Goal: Task Accomplishment & Management: Manage account settings

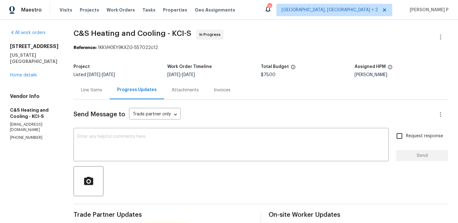
click at [97, 84] on div "Line Items" at bounding box center [92, 90] width 36 height 18
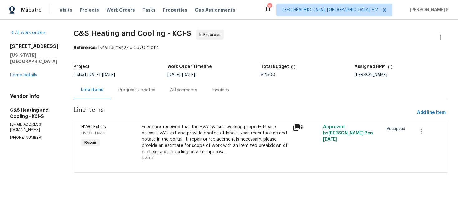
click at [190, 152] on div "Feedback received that the HVAC wasn't working properly. Please assess HVAC uni…" at bounding box center [215, 139] width 147 height 31
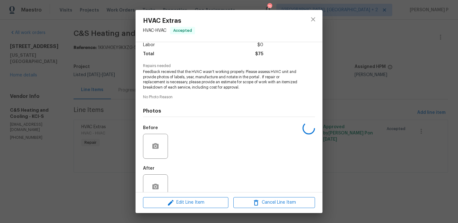
scroll to position [59, 0]
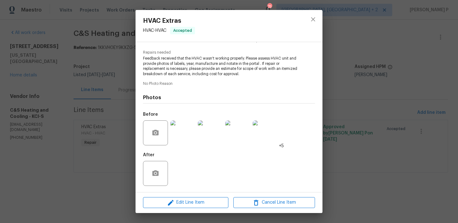
click at [182, 135] on img at bounding box center [182, 132] width 25 height 25
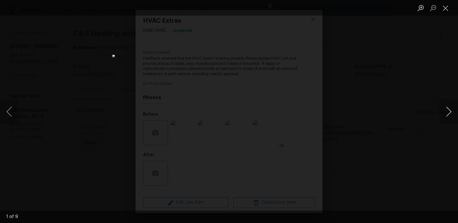
click at [449, 111] on button "Next image" at bounding box center [448, 111] width 19 height 25
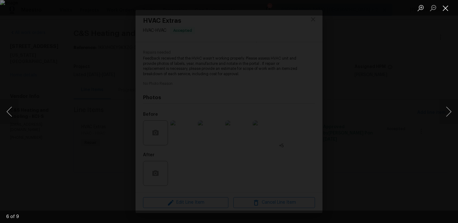
click at [445, 6] on button "Close lightbox" at bounding box center [445, 7] width 12 height 11
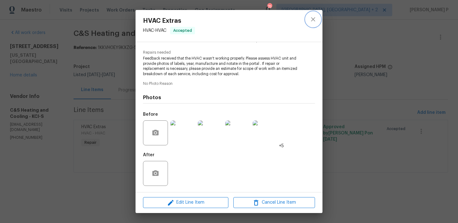
click at [314, 22] on icon "close" at bounding box center [312, 19] width 7 height 7
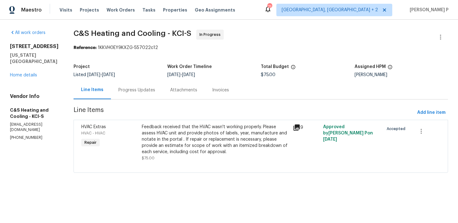
click at [138, 93] on div "Progress Updates" at bounding box center [136, 90] width 37 height 6
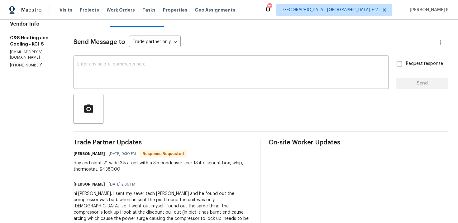
scroll to position [54, 0]
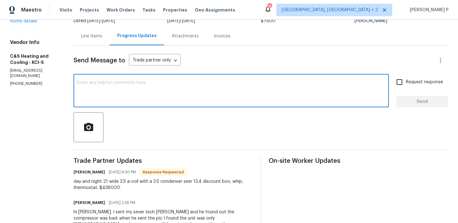
click at [159, 84] on textarea at bounding box center [231, 91] width 308 height 22
click at [147, 83] on textarea "HI carl, Thanks for the estimate. let me check and upd" at bounding box center [231, 91] width 308 height 22
click at [195, 86] on textarea "HI carl, Thanks for the estimate. Let me check and upd" at bounding box center [231, 91] width 308 height 22
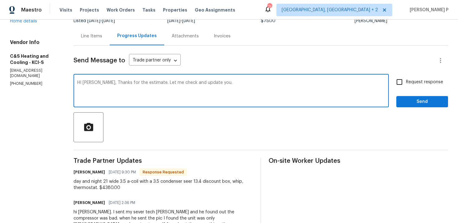
click at [89, 82] on textarea "HI carl, Thanks for the estimate. Let me check and update you." at bounding box center [231, 91] width 308 height 22
click at [86, 82] on textarea "HI Carl, Thanks for the estimate. Let me check and update you." at bounding box center [231, 91] width 308 height 22
click at [227, 84] on textarea "Hi Carl, Thanks for the estimate. Let me check and update you." at bounding box center [231, 91] width 308 height 22
type textarea "Hi Carl, Thanks for the estimate. Let me check and update you."
click at [412, 103] on span "Send" at bounding box center [422, 102] width 42 height 8
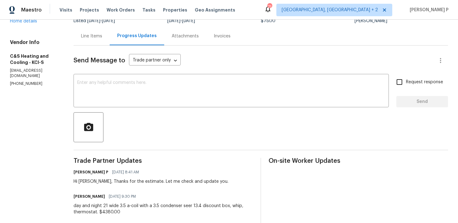
scroll to position [0, 0]
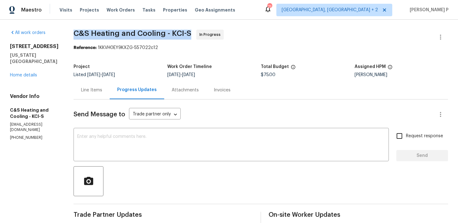
drag, startPoint x: 77, startPoint y: 31, endPoint x: 194, endPoint y: 31, distance: 116.9
click at [194, 31] on span "C&S Heating and Cooling - KCI-S In Progress" at bounding box center [254, 37] width 360 height 15
copy span "C&S Heating and Cooling - KCI-S"
click at [97, 90] on div "Line Items" at bounding box center [91, 90] width 21 height 6
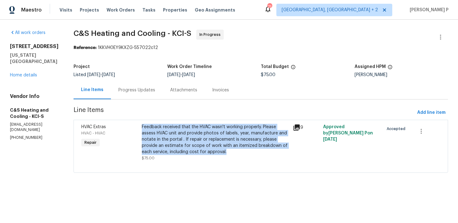
drag, startPoint x: 144, startPoint y: 127, endPoint x: 234, endPoint y: 151, distance: 93.0
click at [234, 151] on div "Feedback received that the HVAC wasn't working properly. Please assess HVAC uni…" at bounding box center [215, 142] width 151 height 41
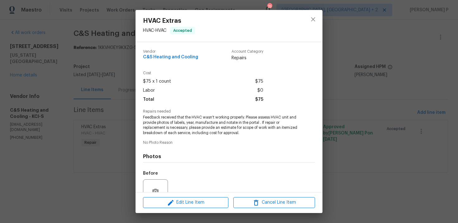
copy div "Feedback received that the HVAC wasn't working properly. Please assess HVAC uni…"
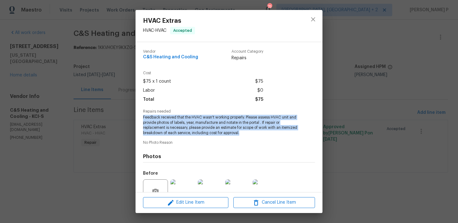
drag, startPoint x: 142, startPoint y: 116, endPoint x: 241, endPoint y: 133, distance: 100.2
click at [241, 133] on div "Vendor C&S Heating and Cooling Account Category Repairs Cost $75 x 1 count $75 …" at bounding box center [229, 117] width 187 height 150
copy span "Feedback received that the HVAC wasn't working properly. Please assess HVAC uni…"
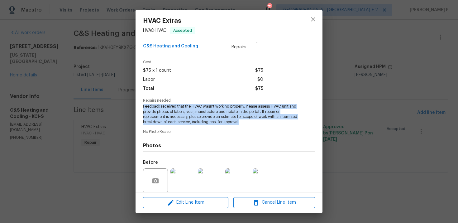
scroll to position [33, 0]
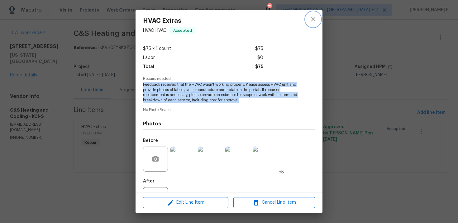
click at [313, 17] on icon "close" at bounding box center [312, 19] width 7 height 7
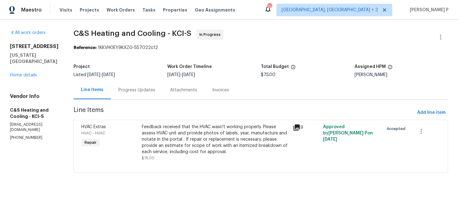
click at [147, 90] on div "Progress Updates" at bounding box center [136, 90] width 37 height 6
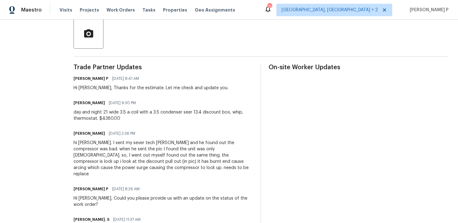
scroll to position [168, 0]
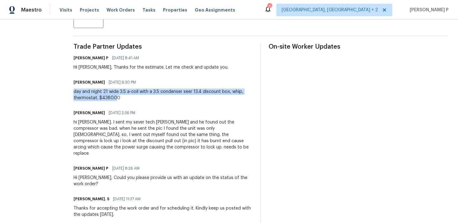
drag, startPoint x: 76, startPoint y: 91, endPoint x: 118, endPoint y: 95, distance: 42.3
click at [118, 95] on div "All work orders 8226 NW 82nd Ct Kansas City, MO 64152 Home details Vendor Info …" at bounding box center [229, 102] width 458 height 500
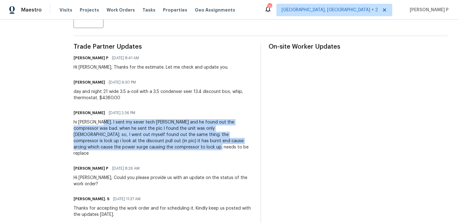
drag, startPoint x: 102, startPoint y: 121, endPoint x: 138, endPoint y: 146, distance: 43.8
click at [138, 146] on div "hi Ramyasri. I sent my sever tech Chris and he found out the compressor was bad…" at bounding box center [164, 137] width 180 height 37
copy div "I sent my sever tech Chris and he found out the compressor was bad. when he sen…"
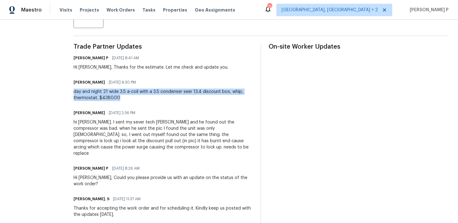
drag, startPoint x: 78, startPoint y: 91, endPoint x: 122, endPoint y: 97, distance: 44.6
click at [122, 97] on div "day and night 21 wide 3.5 a-coil with a 3.5 condenser seer 13.4 discount box, w…" at bounding box center [164, 95] width 180 height 12
copy div "day and night 21 wide 3.5 a-coil with a 3.5 condenser seer 13.4 discount box, w…"
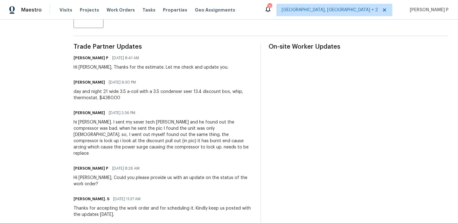
drag, startPoint x: 102, startPoint y: 121, endPoint x: 129, endPoint y: 134, distance: 29.8
click at [129, 134] on div "hi Ramyasri. I sent my sever tech Chris and he found out the compressor was bad…" at bounding box center [164, 137] width 180 height 37
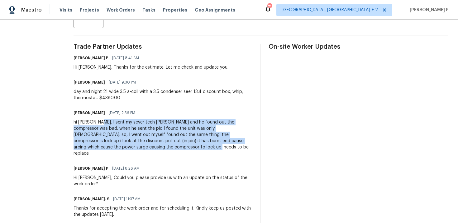
drag, startPoint x: 102, startPoint y: 123, endPoint x: 136, endPoint y: 145, distance: 40.0
click at [136, 145] on div "hi Ramyasri. I sent my sever tech Chris and he found out the compressor was bad…" at bounding box center [164, 137] width 180 height 37
copy div "I sent my sever tech Chris and he found out the compressor was bad. when he sen…"
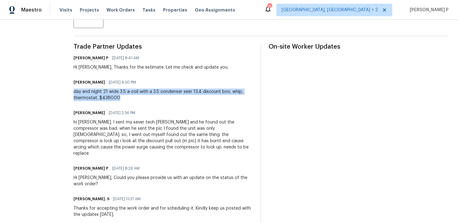
drag, startPoint x: 78, startPoint y: 91, endPoint x: 128, endPoint y: 96, distance: 50.1
click at [128, 96] on div "day and night 21 wide 3.5 a-coil with a 3.5 condenser seer 13.4 discount box, w…" at bounding box center [164, 95] width 180 height 12
copy div "day and night 21 wide 3.5 a-coil with a 3.5 condenser seer 13.4 discount box, w…"
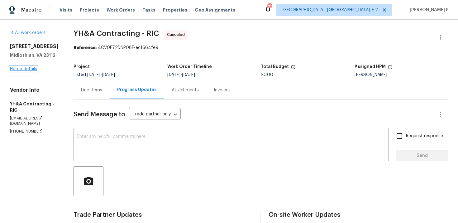
click at [30, 69] on link "Home details" at bounding box center [23, 69] width 27 height 4
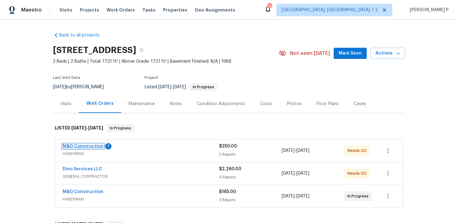
click at [88, 146] on link "M&G Construction" at bounding box center [83, 146] width 41 height 4
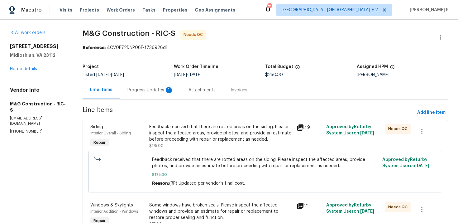
scroll to position [33, 0]
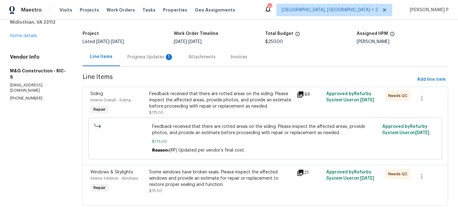
click at [146, 54] on div "Progress Updates 1" at bounding box center [150, 57] width 46 height 6
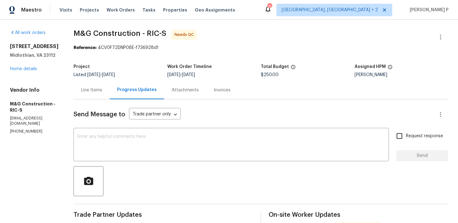
click at [92, 89] on div "Line Items" at bounding box center [91, 90] width 21 height 6
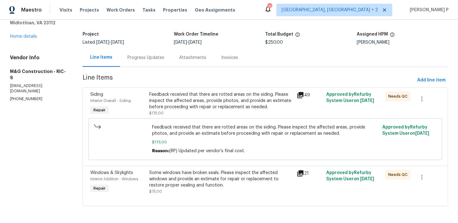
scroll to position [33, 0]
click at [178, 102] on div "Feedback received that there are rotted areas on the siding. Please inspect the…" at bounding box center [221, 100] width 144 height 19
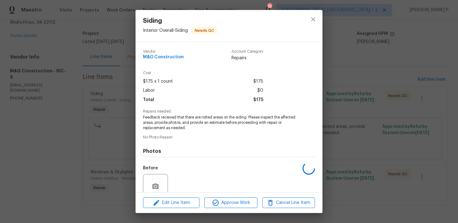
scroll to position [54, 0]
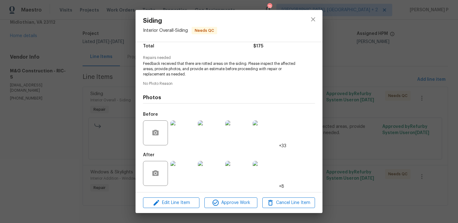
click at [187, 172] on img at bounding box center [182, 173] width 25 height 25
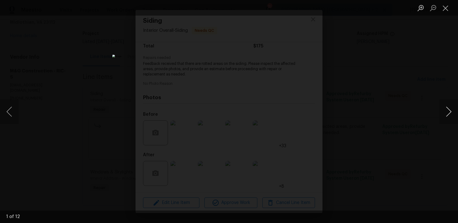
click at [448, 110] on button "Next image" at bounding box center [448, 111] width 19 height 25
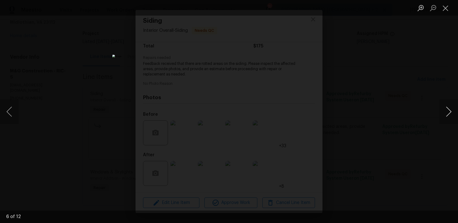
click at [448, 110] on button "Next image" at bounding box center [448, 111] width 19 height 25
click at [440, 8] on button "Close lightbox" at bounding box center [445, 7] width 12 height 11
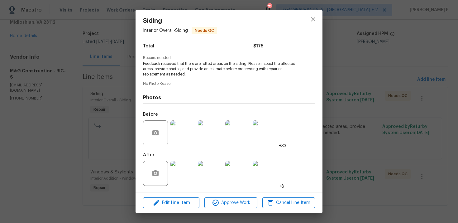
click at [188, 135] on img at bounding box center [182, 132] width 25 height 25
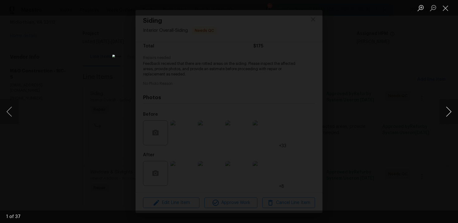
click at [450, 109] on button "Next image" at bounding box center [448, 111] width 19 height 25
click at [443, 9] on button "Close lightbox" at bounding box center [445, 7] width 12 height 11
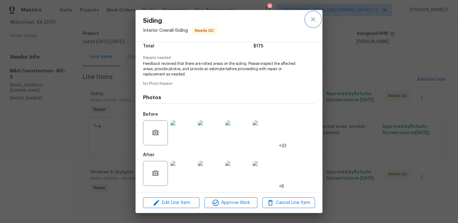
click at [310, 20] on icon "close" at bounding box center [312, 19] width 7 height 7
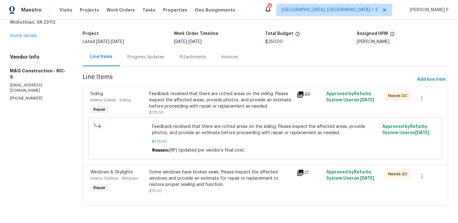
click at [142, 52] on div "Progress Updates" at bounding box center [146, 57] width 52 height 18
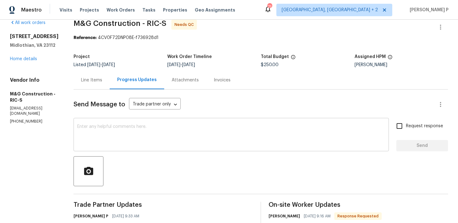
scroll to position [33, 0]
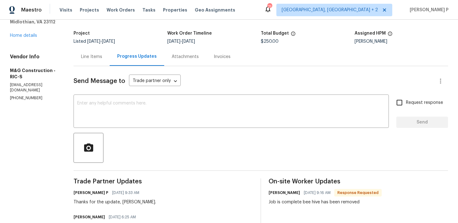
click at [89, 56] on div "Line Items" at bounding box center [91, 57] width 21 height 6
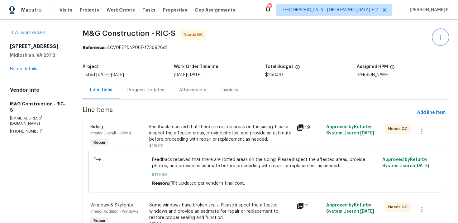
click at [441, 38] on icon "button" at bounding box center [440, 36] width 7 height 7
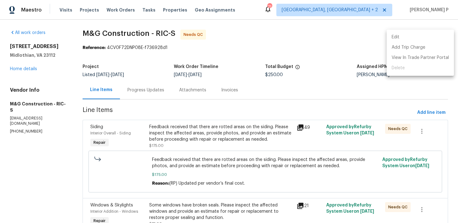
click at [405, 36] on li "Edit" at bounding box center [420, 37] width 67 height 10
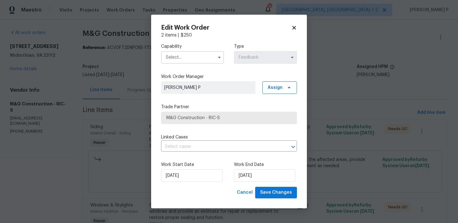
click at [213, 59] on input "text" at bounding box center [192, 57] width 63 height 12
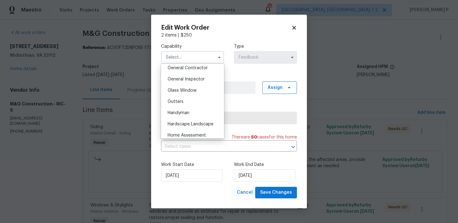
scroll to position [308, 0]
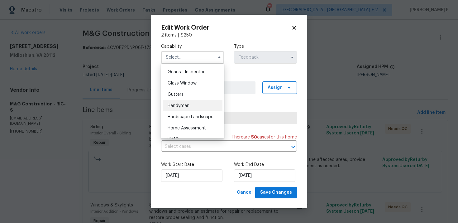
click at [190, 104] on div "Handyman" at bounding box center [193, 105] width 60 height 11
type input "Handyman"
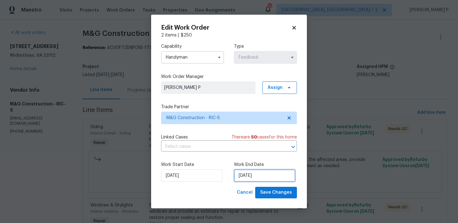
click at [261, 175] on input "9/9/2025" at bounding box center [264, 175] width 61 height 12
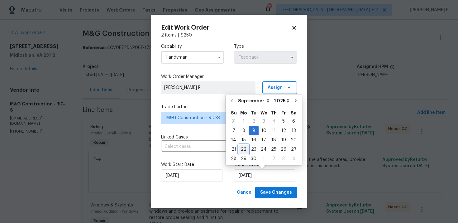
click at [245, 149] on div "22" at bounding box center [244, 149] width 10 height 9
type input "9/22/2025"
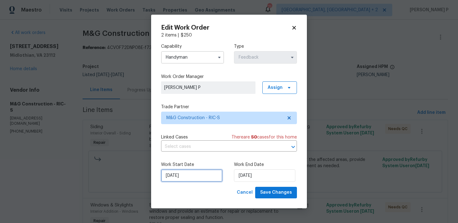
click at [205, 171] on input "9/5/2025" at bounding box center [191, 175] width 61 height 12
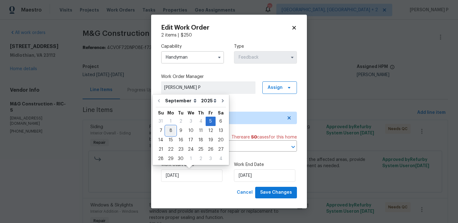
click at [170, 132] on div "8" at bounding box center [171, 130] width 10 height 9
type input "9/8/2025"
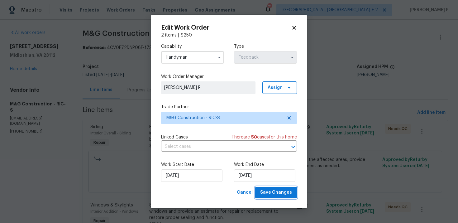
click at [272, 195] on span "Save Changes" at bounding box center [276, 193] width 32 height 8
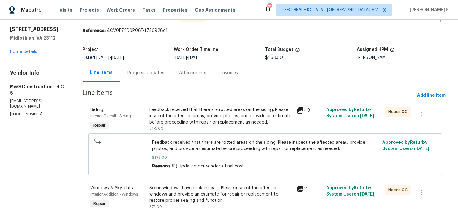
scroll to position [0, 0]
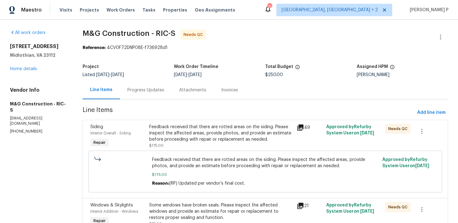
click at [156, 90] on div "Progress Updates" at bounding box center [145, 90] width 37 height 6
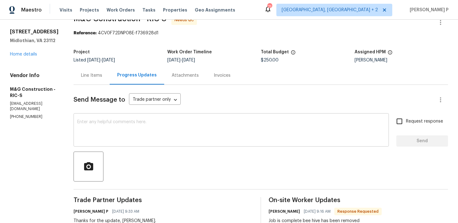
scroll to position [11, 0]
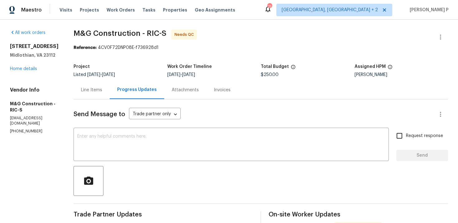
click at [190, 185] on div at bounding box center [261, 181] width 375 height 30
click at [93, 91] on div "Line Items" at bounding box center [91, 90] width 21 height 6
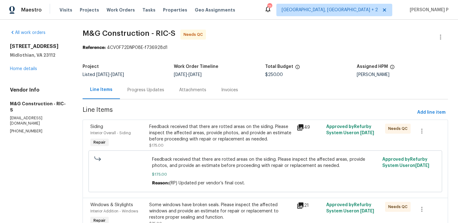
click at [196, 132] on div "Feedback received that there are rotted areas on the siding. Please inspect the…" at bounding box center [221, 133] width 144 height 19
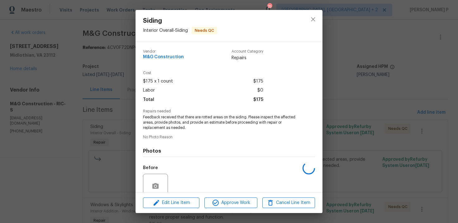
scroll to position [53, 0]
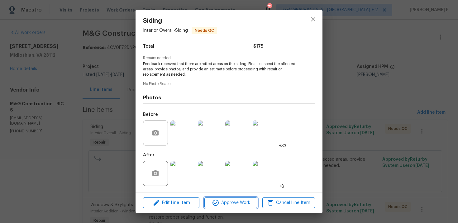
click at [238, 206] on span "Approve Work" at bounding box center [230, 203] width 49 height 8
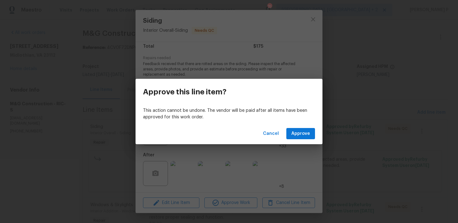
click at [302, 127] on div "Cancel Approve" at bounding box center [229, 134] width 187 height 22
click at [302, 132] on span "Approve" at bounding box center [300, 134] width 19 height 8
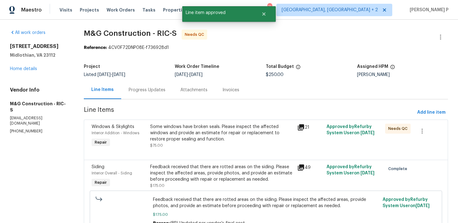
click at [238, 122] on div "Some windows have broken seals. Please inspect the affected windows and provide…" at bounding box center [221, 136] width 147 height 29
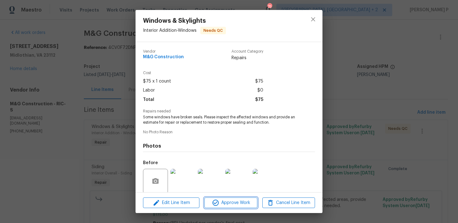
click at [228, 203] on span "Approve Work" at bounding box center [230, 203] width 49 height 8
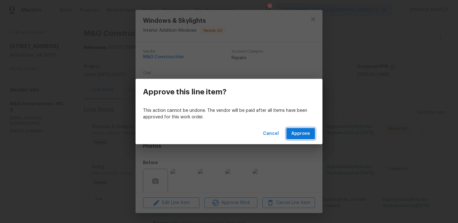
click at [293, 135] on span "Approve" at bounding box center [300, 134] width 19 height 8
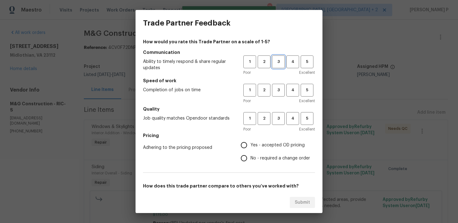
click at [279, 61] on span "3" at bounding box center [279, 61] width 12 height 7
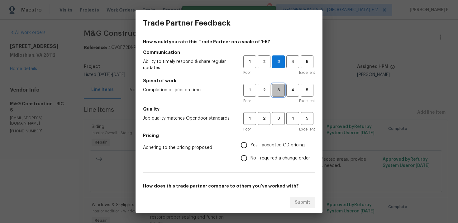
click at [278, 88] on span "3" at bounding box center [279, 90] width 12 height 7
click at [276, 120] on span "3" at bounding box center [279, 118] width 12 height 7
click at [248, 158] on input "No - required a change order" at bounding box center [243, 158] width 13 height 13
radio input "true"
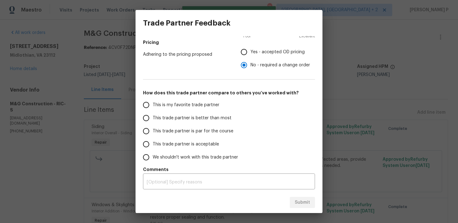
click at [178, 132] on span "This trade partner is par for the course" at bounding box center [193, 131] width 81 height 7
click at [153, 132] on input "This trade partner is par for the course" at bounding box center [146, 131] width 13 height 13
click at [297, 203] on span "Submit" at bounding box center [302, 203] width 15 height 8
radio input "true"
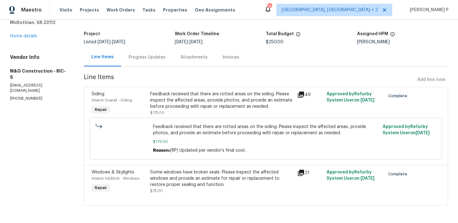
scroll to position [0, 0]
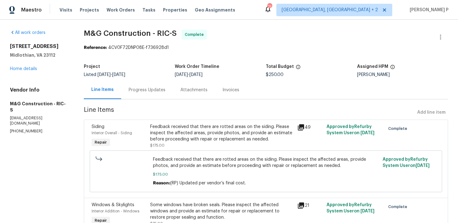
click at [140, 90] on div "Progress Updates" at bounding box center [147, 90] width 37 height 6
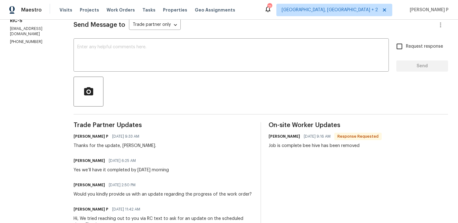
scroll to position [68, 0]
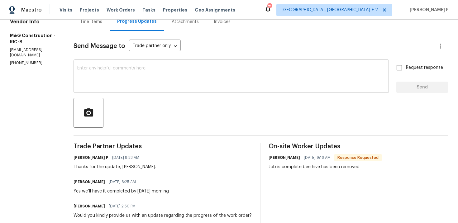
click at [197, 82] on textarea at bounding box center [231, 77] width 308 height 22
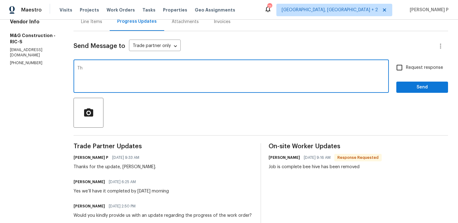
type textarea "T"
type textarea "WO closed, Cheila. Thanks, Have a great day!!!"
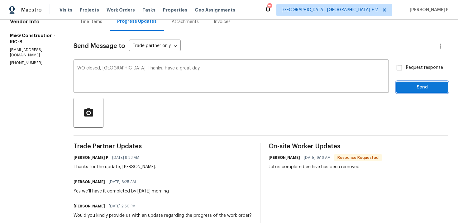
click at [421, 89] on span "Send" at bounding box center [422, 88] width 42 height 8
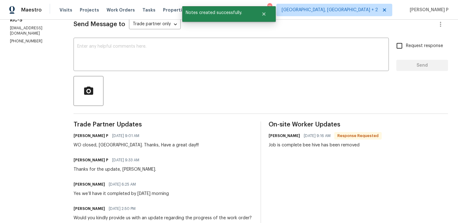
scroll to position [110, 0]
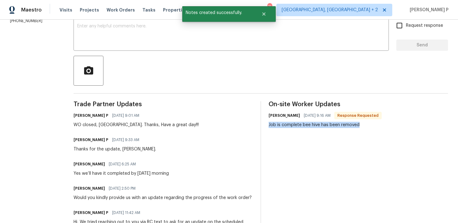
drag, startPoint x: 269, startPoint y: 124, endPoint x: 359, endPoint y: 125, distance: 90.4
click at [359, 125] on div "Job is complete bee hive has been removed" at bounding box center [325, 125] width 113 height 6
copy div "Job is complete bee hive has been removed"
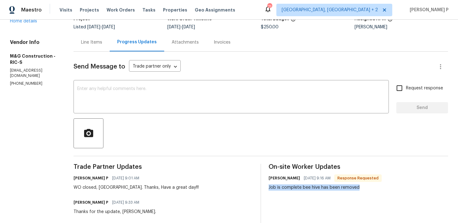
scroll to position [0, 0]
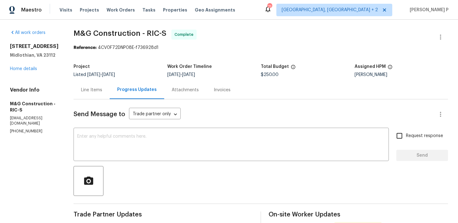
click at [97, 88] on div "Line Items" at bounding box center [91, 90] width 21 height 6
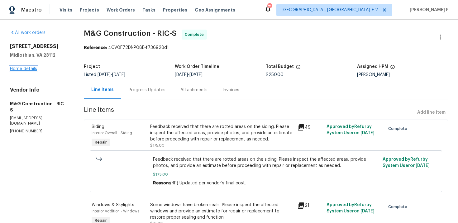
click at [26, 68] on link "Home details" at bounding box center [23, 69] width 27 height 4
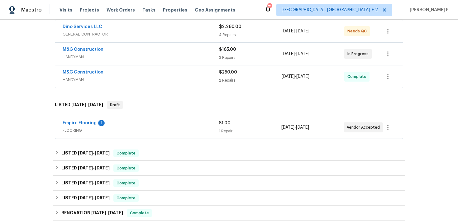
scroll to position [146, 0]
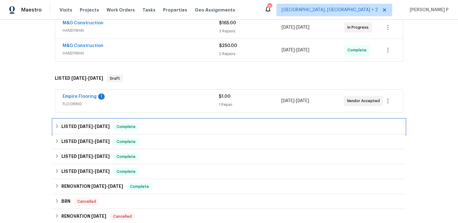
click at [96, 127] on span "6/12/25" at bounding box center [102, 126] width 15 height 4
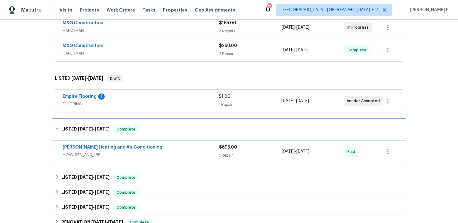
click at [95, 127] on span "6/12/25" at bounding box center [102, 129] width 15 height 4
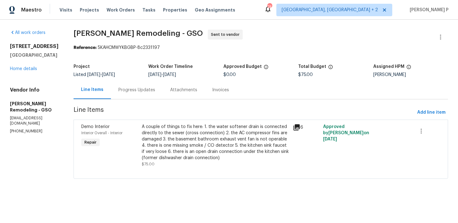
click at [125, 91] on div "Progress Updates" at bounding box center [136, 90] width 37 height 6
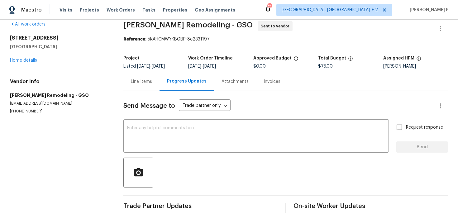
scroll to position [3, 0]
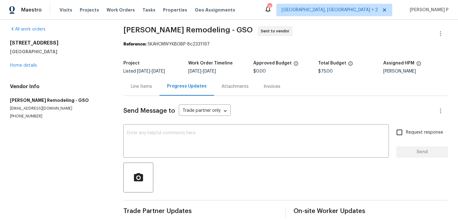
click at [136, 93] on div "Line Items" at bounding box center [141, 86] width 36 height 18
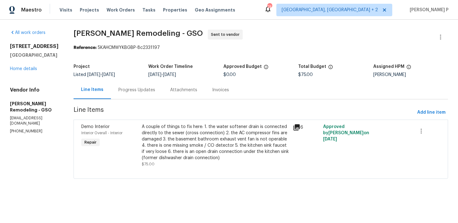
click at [137, 93] on div "Progress Updates" at bounding box center [136, 90] width 37 height 6
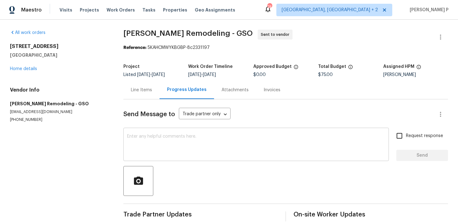
scroll to position [8, 0]
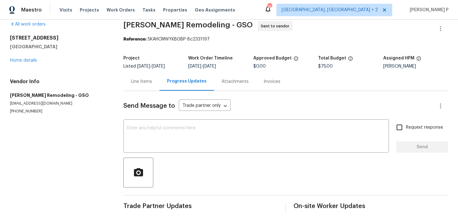
click at [143, 80] on div "Line Items" at bounding box center [141, 82] width 21 height 6
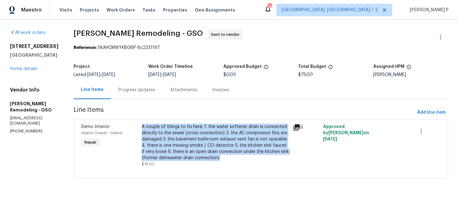
drag, startPoint x: 143, startPoint y: 127, endPoint x: 220, endPoint y: 160, distance: 84.1
click at [220, 160] on div "A couple of things to fix here: 1. the water softener drain is connected direct…" at bounding box center [215, 142] width 147 height 37
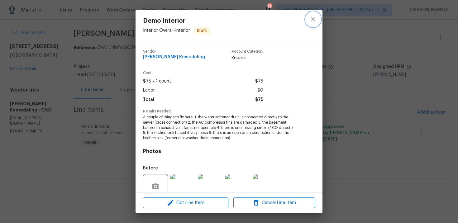
click at [316, 17] on icon "close" at bounding box center [312, 19] width 7 height 7
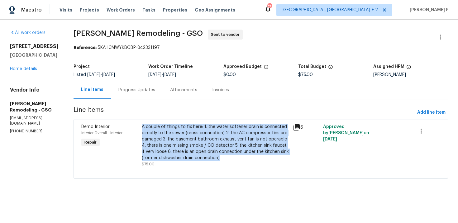
click at [136, 90] on div "Progress Updates" at bounding box center [136, 90] width 37 height 6
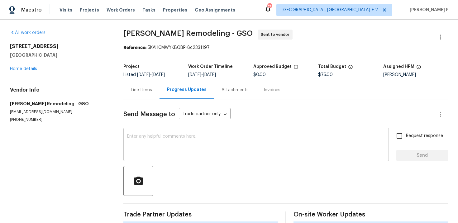
scroll to position [8, 0]
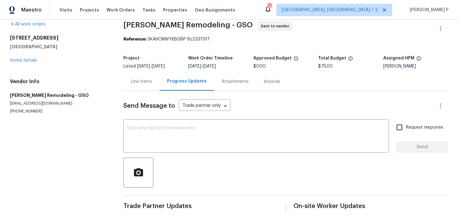
drag, startPoint x: 187, startPoint y: 67, endPoint x: 212, endPoint y: 67, distance: 24.3
click at [212, 67] on div "Project Listed 9/21/2025 - 9/23/2025 Work Order Timeline 9/21/2025 - 9/23/2025 …" at bounding box center [285, 62] width 325 height 20
click at [225, 167] on div at bounding box center [285, 173] width 325 height 30
click at [170, 136] on textarea at bounding box center [256, 137] width 258 height 22
paste textarea "Hi, this is Ramyasri with Opendoor. I’m confirming you received the WO for the …"
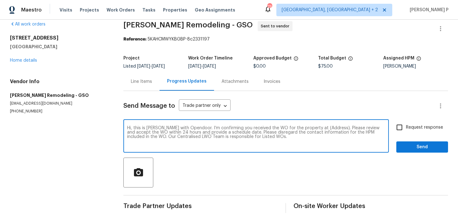
drag, startPoint x: 313, startPoint y: 128, endPoint x: 332, endPoint y: 128, distance: 19.6
click at [332, 128] on textarea "Hi, this is Ramyasri with Opendoor. I’m confirming you received the WO for the …" at bounding box center [256, 137] width 258 height 22
paste textarea "3801 Fig Leaf Ct, Greensboro, NC 27406"
type textarea "Hi, this is Ramyasri with Opendoor. I’m confirming you received the WO for the …"
click at [391, 129] on div "Hi, this is Ramyasri with Opendoor. I’m confirming you received the WO for the …" at bounding box center [285, 137] width 325 height 32
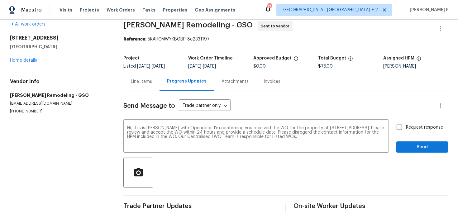
click at [398, 128] on input "Request response" at bounding box center [399, 127] width 13 height 13
checkbox input "true"
click at [405, 152] on button "Send" at bounding box center [422, 147] width 52 height 12
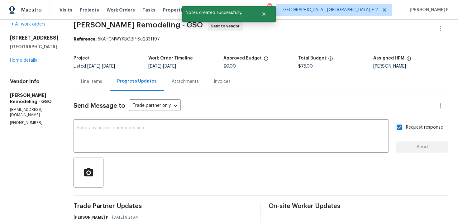
scroll to position [58, 0]
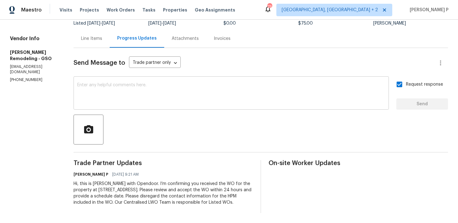
click at [194, 84] on textarea at bounding box center [231, 94] width 308 height 22
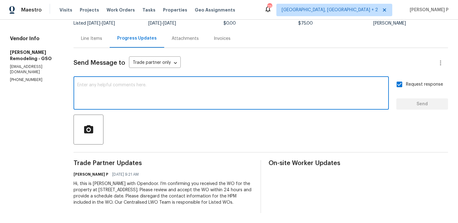
paste textarea "Attention All Work Orders must include before-photos (both close-up and wide-an…"
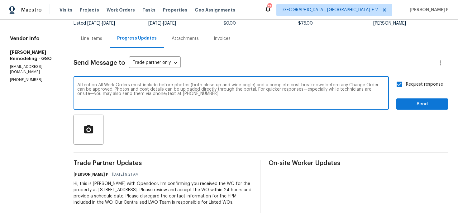
type textarea "Attention All Work Orders must include before-photos (both close-up and wide-an…"
click at [412, 103] on button "Send" at bounding box center [422, 104] width 52 height 12
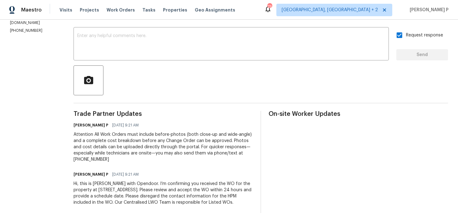
scroll to position [0, 0]
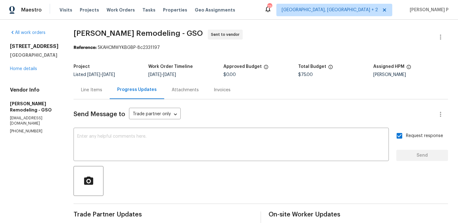
click at [84, 54] on section "Pino Remodeling - GSO Sent to vendor Reference: 5KAHCMWYKBGBP-8c2331197 Project…" at bounding box center [261, 172] width 375 height 284
drag, startPoint x: 99, startPoint y: 47, endPoint x: 207, endPoint y: 47, distance: 108.1
click at [206, 47] on div "Reference: 5KAHCMWYKBGBP-8c2331197" at bounding box center [261, 48] width 375 height 6
copy div "5KAHCMWYKBGBP-8c2331197"
drag, startPoint x: 75, startPoint y: 33, endPoint x: 157, endPoint y: 33, distance: 81.3
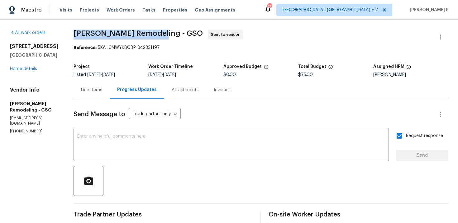
click at [157, 33] on span "Pino Remodeling - GSO" at bounding box center [138, 33] width 129 height 7
copy span "Pino Remodeling - GSO"
click at [96, 89] on div "Line Items" at bounding box center [91, 90] width 21 height 6
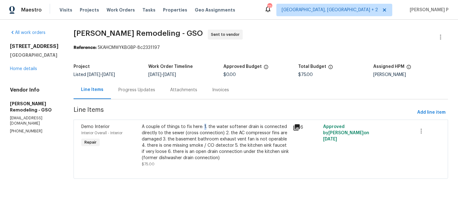
click at [205, 127] on div "A couple of things to fix here: 1. the water softener drain is connected direct…" at bounding box center [215, 142] width 147 height 37
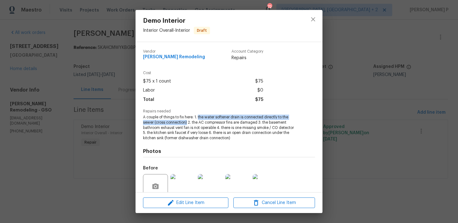
drag, startPoint x: 199, startPoint y: 117, endPoint x: 187, endPoint y: 120, distance: 12.5
click at [187, 120] on span "A couple of things to fix here: 1. the water softener drain is connected direct…" at bounding box center [220, 128] width 155 height 26
copy span "the water softener drain is connected directly to the sewer (cross connection)"
click at [32, 160] on div "Demo Interior Interior Overall - Interior Draft Vendor Pino Remodeling Account …" at bounding box center [229, 111] width 458 height 223
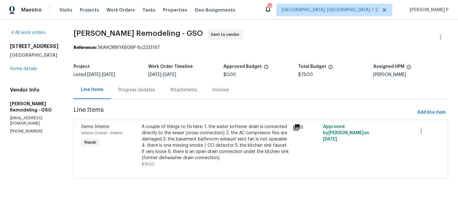
click at [136, 89] on div "Progress Updates" at bounding box center [136, 90] width 37 height 6
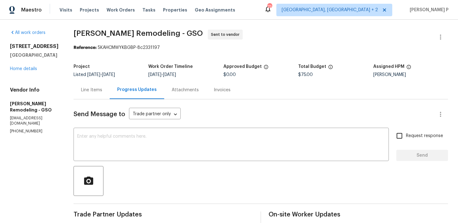
click at [81, 40] on span "Pino Remodeling - GSO Sent to vendor" at bounding box center [254, 37] width 360 height 15
drag, startPoint x: 74, startPoint y: 33, endPoint x: 162, endPoint y: 33, distance: 87.3
click at [162, 33] on div "All work orders 3801 Fig Leaf Ct Greensboro, NC 27406 Home details Vendor Info …" at bounding box center [229, 172] width 458 height 304
copy span "Pino Remodeling - GSO"
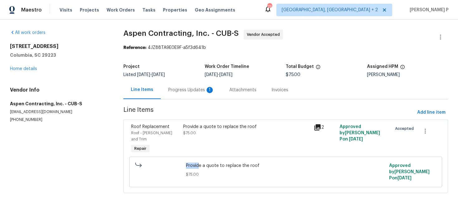
drag, startPoint x: 186, startPoint y: 160, endPoint x: 200, endPoint y: 160, distance: 14.6
click at [200, 163] on span "Provide a quote to replace the roof" at bounding box center [285, 166] width 199 height 6
drag, startPoint x: 225, startPoint y: 160, endPoint x: 275, endPoint y: 160, distance: 49.6
click at [274, 163] on span "Provide a quote to replace the roof" at bounding box center [285, 166] width 199 height 6
copy span "replace the roof"
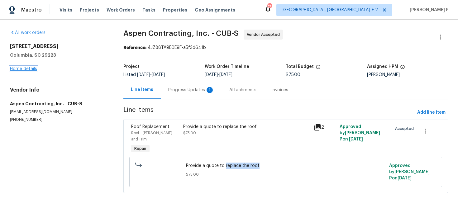
click at [26, 69] on link "Home details" at bounding box center [23, 69] width 27 height 4
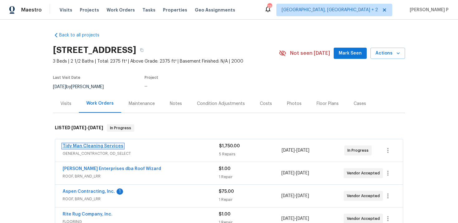
click at [98, 145] on link "Tidy Man Cleaning Services" at bounding box center [93, 146] width 61 height 4
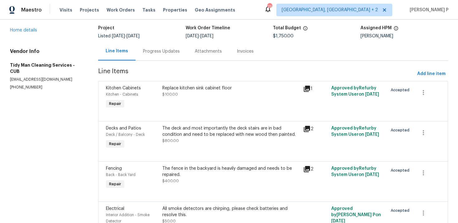
scroll to position [50, 0]
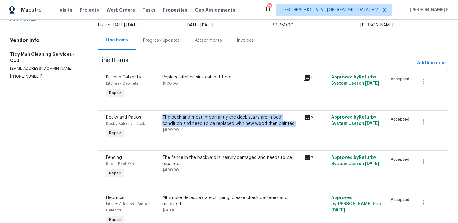
drag, startPoint x: 164, startPoint y: 118, endPoint x: 276, endPoint y: 125, distance: 112.4
click at [276, 125] on div "The deck and most importantly the deck stairs are in bad condition and need to …" at bounding box center [230, 120] width 137 height 12
copy div "The deck and most importantly the deck stairs are in bad condition and need to …"
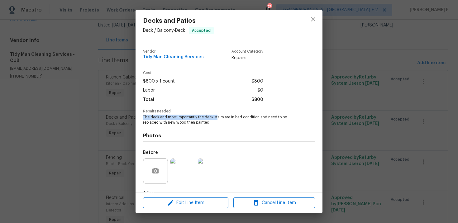
drag, startPoint x: 143, startPoint y: 116, endPoint x: 218, endPoint y: 120, distance: 75.5
click at [218, 120] on span "The deck and most importantly the deck stairs are in bad condition and need to …" at bounding box center [220, 120] width 155 height 11
copy span "The deck and most importantly the deck st"
click at [168, 120] on span "The deck and most importantly the deck stairs are in bad condition and need to …" at bounding box center [220, 120] width 155 height 11
drag, startPoint x: 142, startPoint y: 117, endPoint x: 213, endPoint y: 124, distance: 72.0
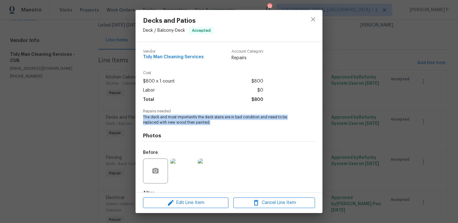
click at [213, 124] on div "Vendor Tidy Man Cleaning Services Account Category Repairs Cost $800 x 1 count …" at bounding box center [229, 117] width 187 height 150
copy span "The deck and most importantly the deck stairs are in bad condition and need to …"
click at [341, 49] on div "Decks and Patios Deck / Balcony - Deck Accepted Vendor Tidy Man Cleaning Servic…" at bounding box center [229, 111] width 458 height 223
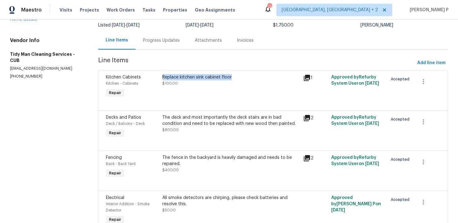
copy div "Replace kitchen sink cabinet floor"
drag, startPoint x: 163, startPoint y: 77, endPoint x: 236, endPoint y: 66, distance: 73.5
click at [236, 66] on section "Tidy Man Cleaning Services - CUB In Progress Reference: 4JZ88TA9E0E9F-46947257b…" at bounding box center [273, 146] width 350 height 332
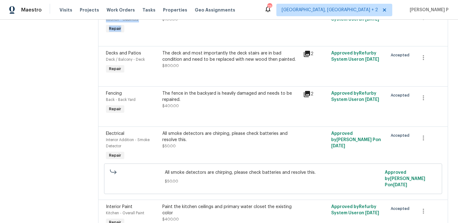
scroll to position [128, 0]
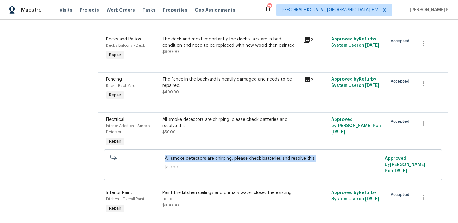
drag, startPoint x: 163, startPoint y: 158, endPoint x: 318, endPoint y: 158, distance: 154.6
click at [318, 158] on div "All smoke detectors are chirping, please check batteries and resolve this. $50.…" at bounding box center [273, 165] width 220 height 22
copy span "All smoke detectors are chirping, please check batteries and resolve this."
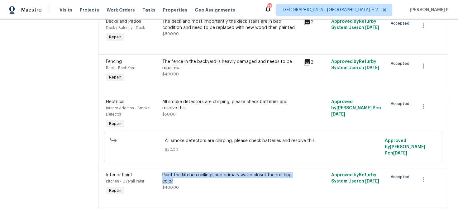
copy div "Paint the kitchen ceilings and primary water closet the existing color"
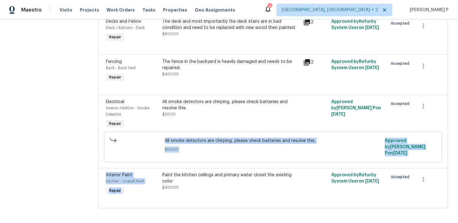
drag, startPoint x: 163, startPoint y: 173, endPoint x: 50, endPoint y: 146, distance: 116.0
click at [51, 146] on div "All work orders 105 Beaver Dam Rd Columbia, SC 29223 Home details Vendor Info T…" at bounding box center [229, 50] width 458 height 352
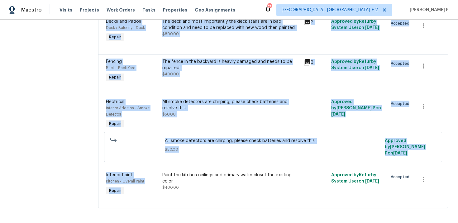
click at [50, 146] on section "All work orders 105 Beaver Dam Rd Columbia, SC 29223 Home details Vendor Info T…" at bounding box center [46, 50] width 73 height 332
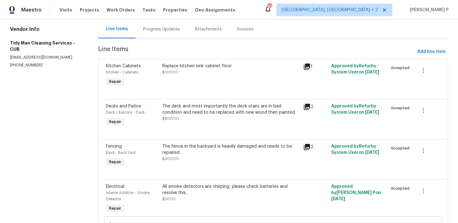
scroll to position [37, 0]
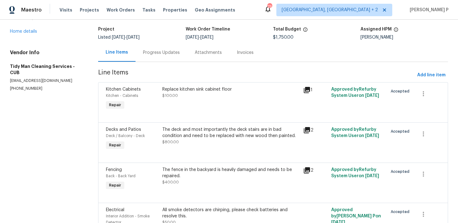
click at [201, 170] on div "The fence in the backyard is heavily damaged and needs to be repaired." at bounding box center [230, 173] width 137 height 12
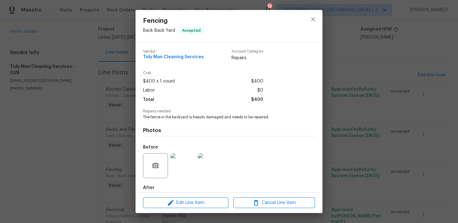
click at [200, 166] on img at bounding box center [210, 165] width 25 height 25
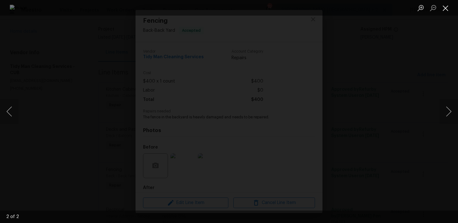
click at [449, 4] on button "Close lightbox" at bounding box center [445, 7] width 12 height 11
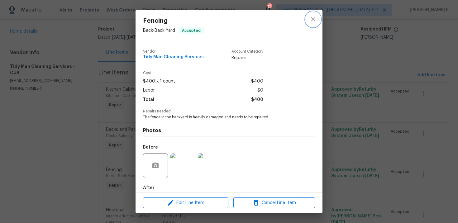
click at [310, 18] on icon "close" at bounding box center [312, 19] width 7 height 7
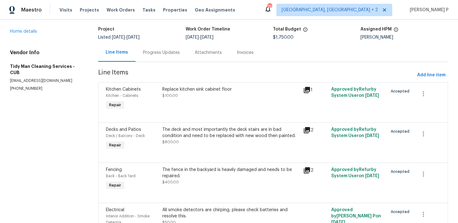
scroll to position [0, 0]
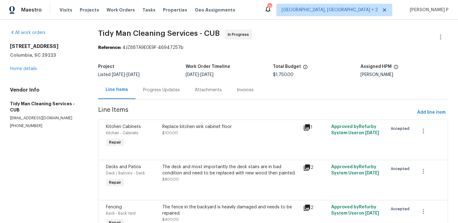
click at [21, 64] on div "105 Beaver Dam Rd Columbia, SC 29223 Home details" at bounding box center [46, 57] width 73 height 29
click at [22, 69] on link "Home details" at bounding box center [23, 69] width 27 height 4
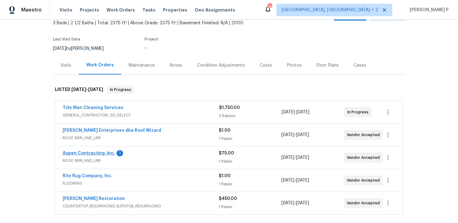
scroll to position [42, 0]
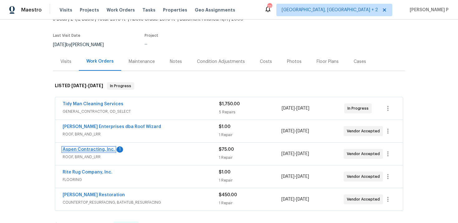
click at [94, 151] on link "Aspen Contracting, Inc." at bounding box center [89, 149] width 52 height 4
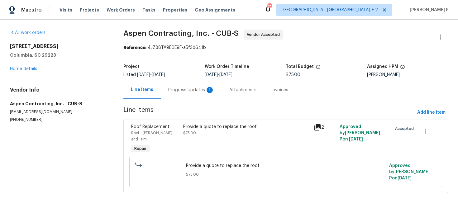
click at [189, 94] on div "Progress Updates 1" at bounding box center [191, 90] width 61 height 18
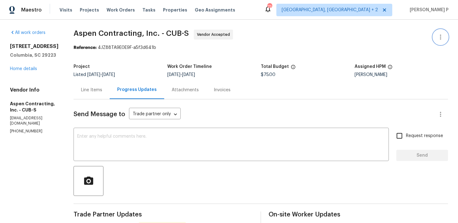
click at [443, 36] on icon "button" at bounding box center [440, 36] width 7 height 7
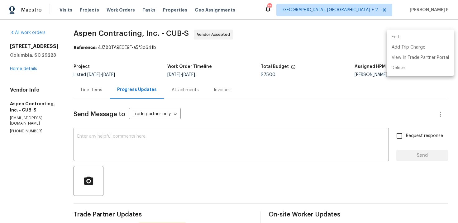
click at [409, 34] on li "Edit" at bounding box center [420, 37] width 67 height 10
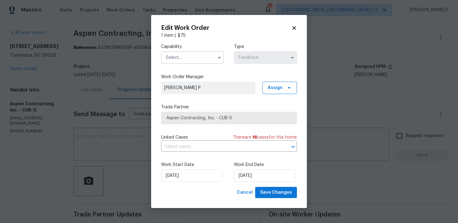
click at [205, 55] on input "text" at bounding box center [192, 57] width 63 height 12
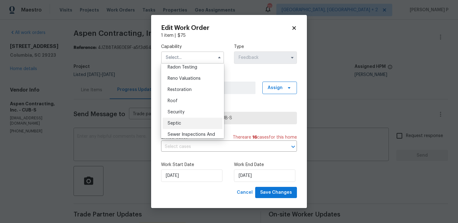
scroll to position [601, 0]
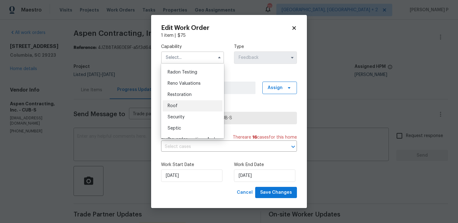
click at [179, 101] on div "Roof" at bounding box center [193, 105] width 60 height 11
type input "Roof"
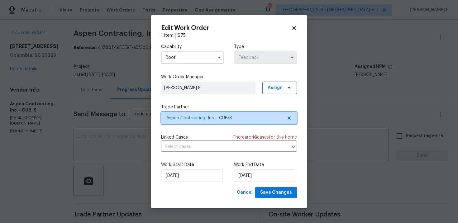
click at [192, 119] on span "Aspen Contracting, Inc. - CUB-S" at bounding box center [224, 118] width 116 height 6
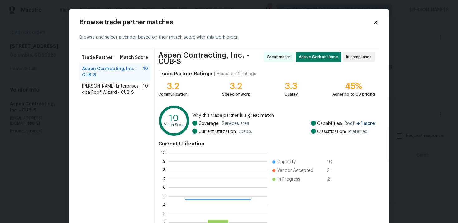
scroll to position [87, 99]
click at [111, 82] on div "Nordman Enterprises dba Roof Wizard - CUB-S 10" at bounding box center [114, 89] width 71 height 17
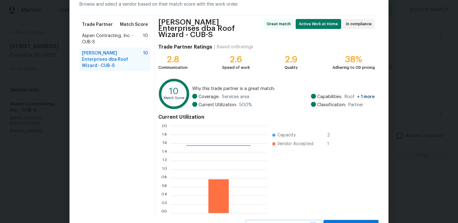
scroll to position [54, 0]
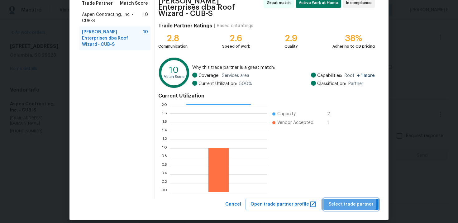
click at [346, 201] on span "Select trade partner" at bounding box center [350, 205] width 45 height 8
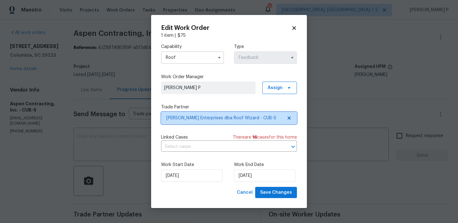
scroll to position [0, 0]
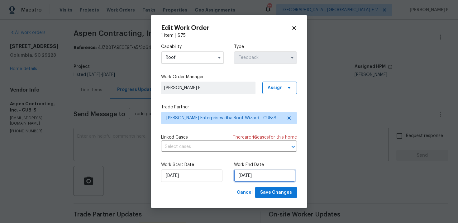
click at [246, 174] on input "9/23/2025" at bounding box center [264, 176] width 61 height 12
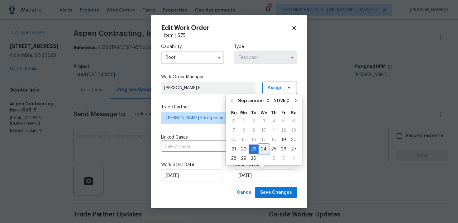
click at [263, 148] on div "24" at bounding box center [264, 149] width 10 height 9
type input "9/24/2025"
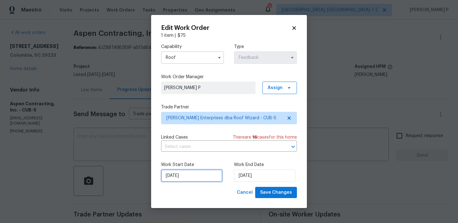
click at [206, 170] on input "9/19/2025" at bounding box center [191, 176] width 61 height 12
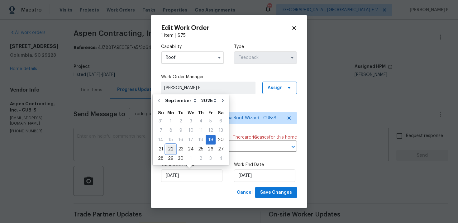
click at [171, 149] on div "22" at bounding box center [171, 149] width 10 height 9
type input "[DATE]"
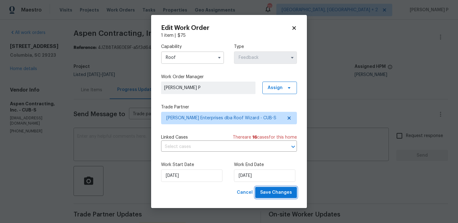
click at [271, 193] on span "Save Changes" at bounding box center [276, 193] width 32 height 8
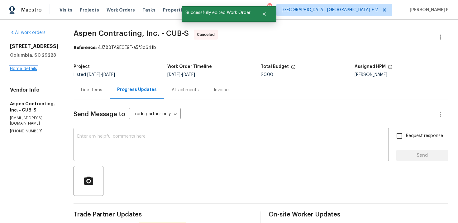
click at [28, 68] on link "Home details" at bounding box center [23, 69] width 27 height 4
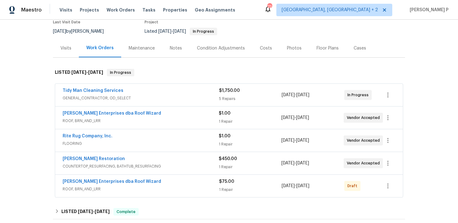
scroll to position [56, 0]
click at [182, 116] on div "Nordman Enterprises dba Roof Wizard" at bounding box center [141, 113] width 156 height 7
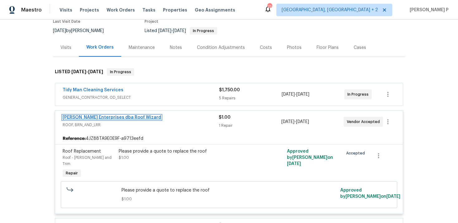
click at [130, 117] on link "Nordman Enterprises dba Roof Wizard" at bounding box center [112, 117] width 98 height 4
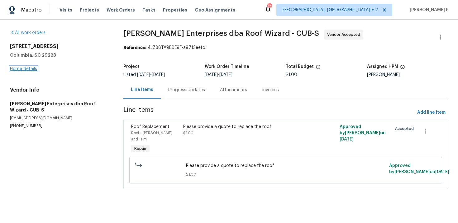
click at [34, 69] on link "Home details" at bounding box center [23, 69] width 27 height 4
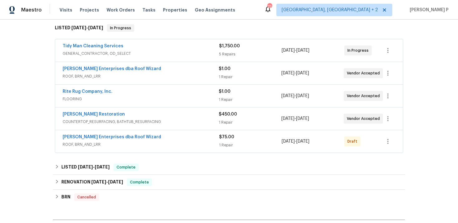
scroll to position [105, 0]
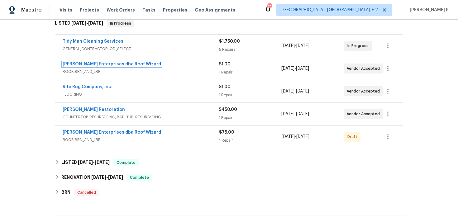
click at [110, 64] on link "Nordman Enterprises dba Roof Wizard" at bounding box center [112, 64] width 98 height 4
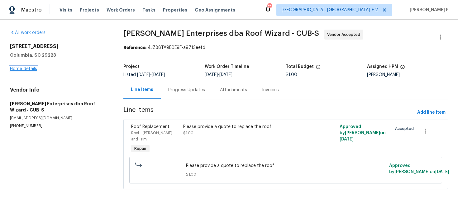
click at [15, 69] on link "Home details" at bounding box center [23, 69] width 27 height 4
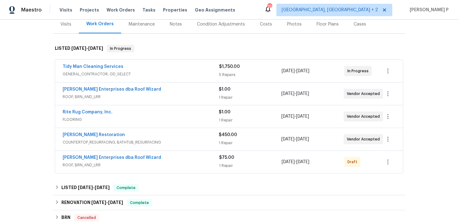
scroll to position [78, 0]
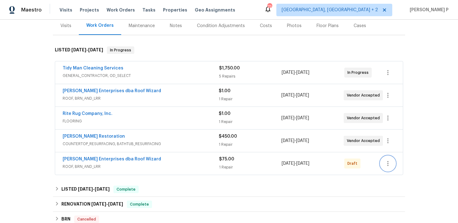
click at [389, 164] on icon "button" at bounding box center [387, 163] width 7 height 7
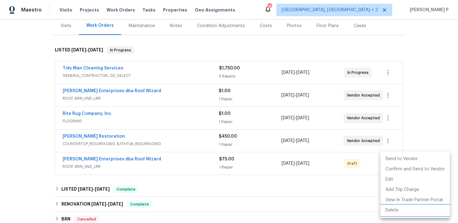
click at [392, 208] on li "Delete" at bounding box center [415, 210] width 69 height 10
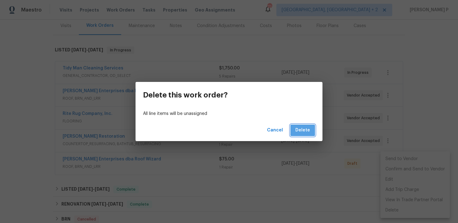
click at [307, 135] on button "Delete" at bounding box center [302, 131] width 25 height 12
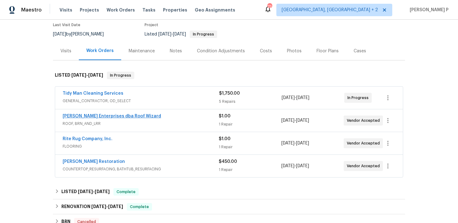
scroll to position [51, 0]
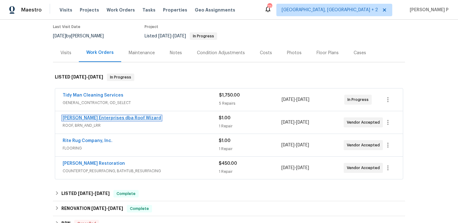
click at [112, 118] on link "Nordman Enterprises dba Roof Wizard" at bounding box center [112, 118] width 98 height 4
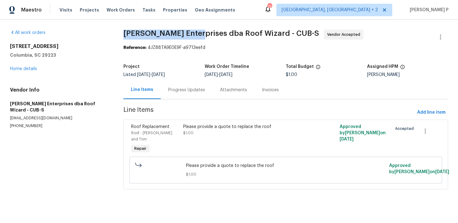
drag, startPoint x: 124, startPoint y: 32, endPoint x: 198, endPoint y: 31, distance: 74.2
click at [198, 31] on span "Nordman Enterprises dba Roof Wizard - CUB-S" at bounding box center [221, 33] width 196 height 7
copy span "Nordman Enterprises"
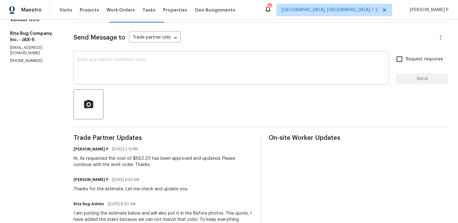
scroll to position [72, 0]
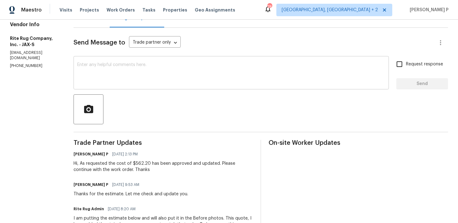
click at [150, 75] on textarea at bounding box center [231, 74] width 308 height 22
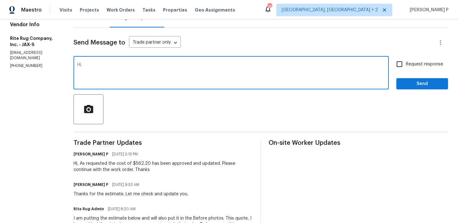
paste textarea "Could you please provide us with an update on the status of the work order?"
type textarea "Hi, Could you please provide us with an update on the status of the work order?"
click at [414, 63] on span "Request response" at bounding box center [424, 64] width 37 height 7
click at [406, 63] on input "Request response" at bounding box center [399, 64] width 13 height 13
checkbox input "true"
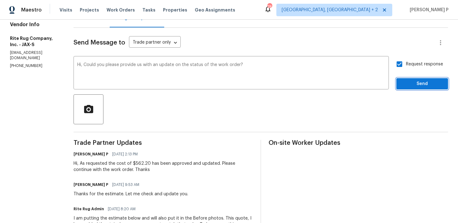
click at [411, 83] on span "Send" at bounding box center [422, 84] width 42 height 8
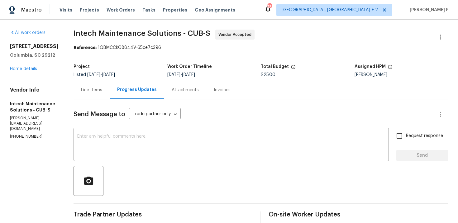
click at [31, 74] on div "All work orders [STREET_ADDRESS] Home details Vendor Info Intech Maintenance So…" at bounding box center [34, 85] width 49 height 110
click at [34, 69] on link "Home details" at bounding box center [23, 69] width 27 height 4
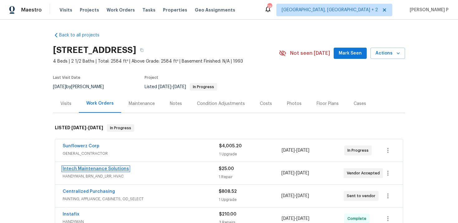
click at [102, 169] on link "Intech Maintenance Solutions" at bounding box center [96, 169] width 66 height 4
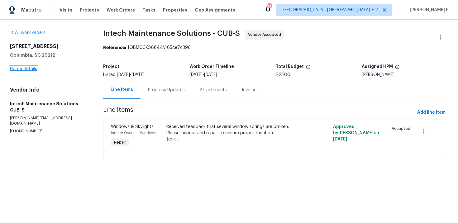
click at [29, 70] on link "Home details" at bounding box center [23, 69] width 27 height 4
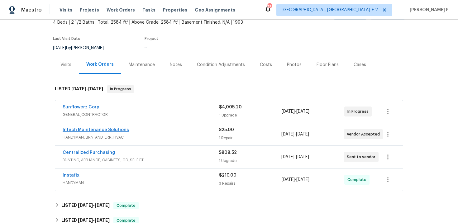
scroll to position [53, 0]
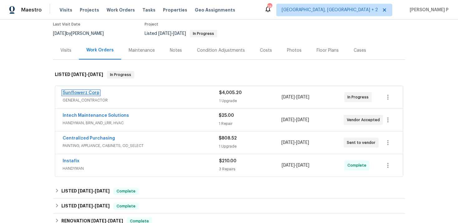
click at [87, 94] on link "Sunflowerz Corp" at bounding box center [81, 93] width 37 height 4
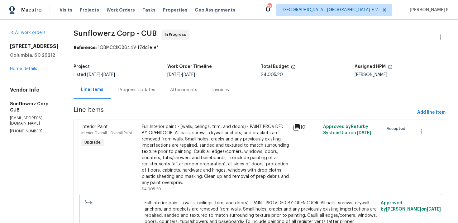
click at [21, 71] on div "[STREET_ADDRESS] Home details" at bounding box center [34, 57] width 49 height 29
click at [30, 64] on div "[STREET_ADDRESS] Home details" at bounding box center [34, 57] width 49 height 29
click at [31, 68] on link "Home details" at bounding box center [23, 69] width 27 height 4
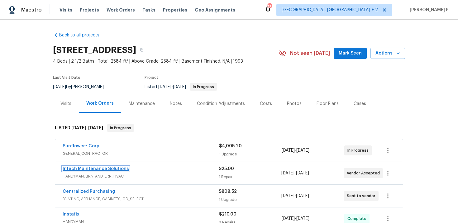
click at [85, 168] on link "Intech Maintenance Solutions" at bounding box center [96, 169] width 66 height 4
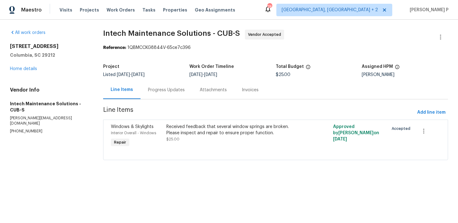
click at [168, 92] on div "Progress Updates" at bounding box center [166, 90] width 37 height 6
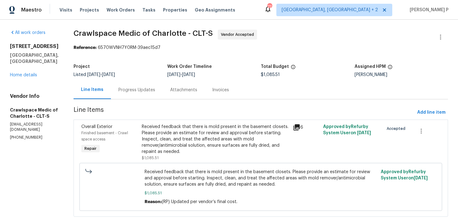
click at [143, 90] on div "Progress Updates" at bounding box center [136, 90] width 37 height 6
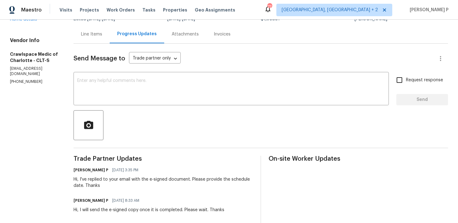
scroll to position [53, 0]
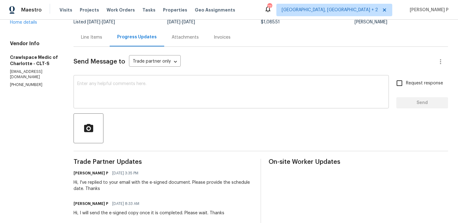
click at [140, 94] on textarea at bounding box center [231, 93] width 308 height 22
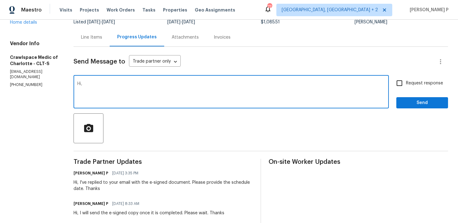
paste textarea "Could you please provide us with an update on the scheduled date?"
type textarea "Hi, Could you please provide us with an update on the scheduled date?"
click at [417, 79] on label "Request response" at bounding box center [418, 83] width 50 height 13
click at [406, 79] on input "Request response" at bounding box center [399, 83] width 13 height 13
checkbox input "true"
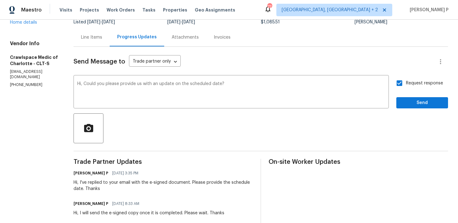
click at [416, 93] on div "Request response Send" at bounding box center [422, 93] width 52 height 32
click at [415, 102] on span "Send" at bounding box center [422, 103] width 42 height 8
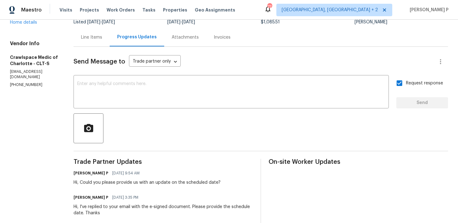
click at [22, 69] on p "[EMAIL_ADDRESS][DOMAIN_NAME]" at bounding box center [34, 74] width 49 height 11
drag, startPoint x: 45, startPoint y: 74, endPoint x: 0, endPoint y: 75, distance: 44.6
copy p "[PHONE_NUMBER]"
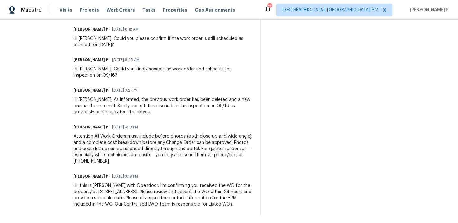
scroll to position [516, 0]
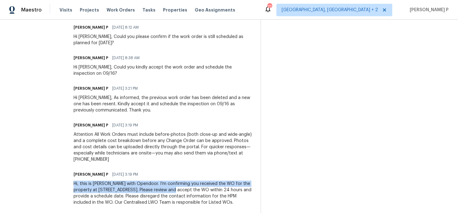
copy div "Hi, this is [PERSON_NAME] with Opendoor. I’m confirming you received the WO for…"
drag, startPoint x: 84, startPoint y: 178, endPoint x: 192, endPoint y: 184, distance: 108.6
click at [192, 184] on div "Hi, this is [PERSON_NAME] with Opendoor. I’m confirming you received the WO for…" at bounding box center [164, 193] width 180 height 25
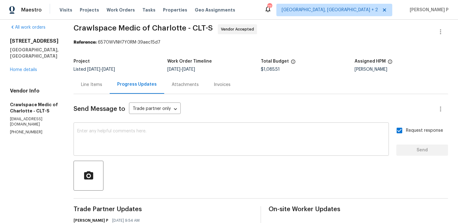
scroll to position [6, 0]
drag, startPoint x: 41, startPoint y: 120, endPoint x: 0, endPoint y: 119, distance: 40.5
copy p "[PHONE_NUMBER]"
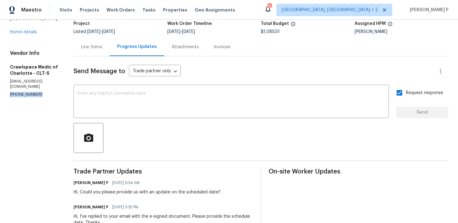
scroll to position [173, 0]
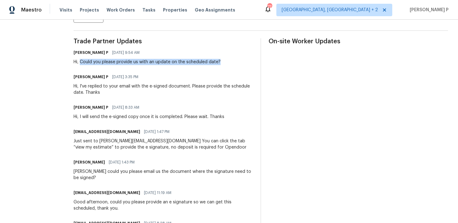
drag, startPoint x: 91, startPoint y: 61, endPoint x: 240, endPoint y: 64, distance: 149.3
click at [240, 64] on div "[PERSON_NAME] P [DATE] 9:54 AM Hi, Could you please provide us with an update o…" at bounding box center [164, 56] width 180 height 17
copy div "Could you please provide us with an update on the scheduled date?"
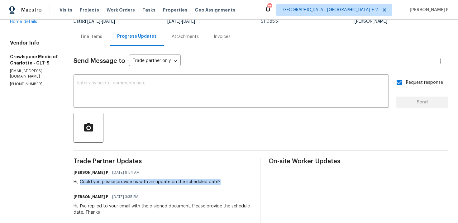
scroll to position [0, 0]
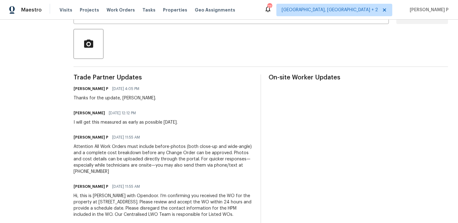
scroll to position [140, 0]
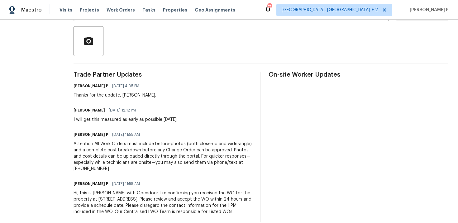
click at [94, 117] on div "I will get this measured as early as possible Monday." at bounding box center [126, 120] width 104 height 6
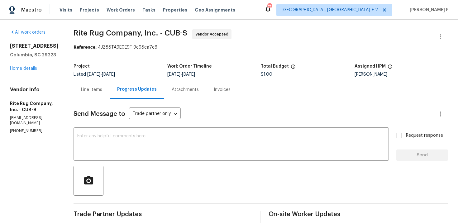
scroll to position [0, 0]
click at [18, 169] on section "All work orders 105 Beaver Dam Rd Columbia, SC 29223 Home details Vendor Info R…" at bounding box center [34, 196] width 49 height 333
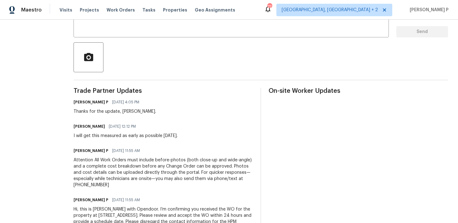
scroll to position [149, 0]
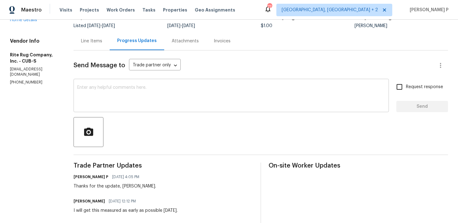
click at [113, 93] on textarea at bounding box center [231, 96] width 308 height 22
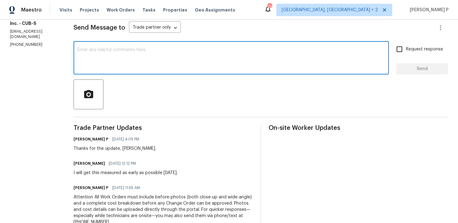
scroll to position [90, 0]
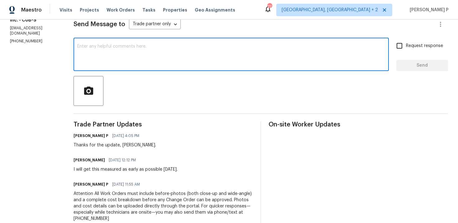
type textarea "G"
paste textarea "Could you please confirm if the work order is still scheduled as planned for to…"
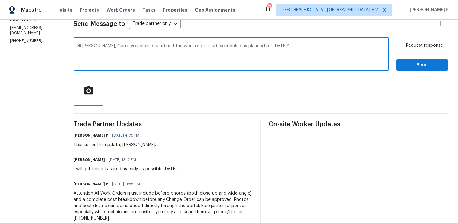
type textarea "Hi Herbert, Could you please confirm if the work order is still scheduled as pl…"
click at [404, 42] on input "Request response" at bounding box center [399, 45] width 13 height 13
checkbox input "true"
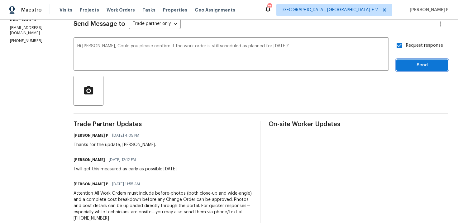
click at [407, 70] on button "Send" at bounding box center [422, 66] width 52 height 12
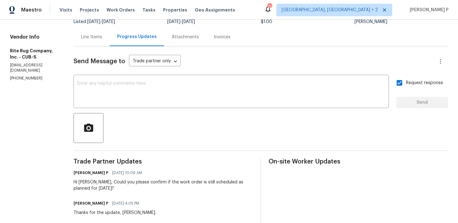
scroll to position [12, 0]
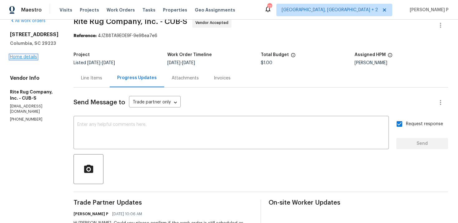
click at [25, 57] on link "Home details" at bounding box center [23, 57] width 27 height 4
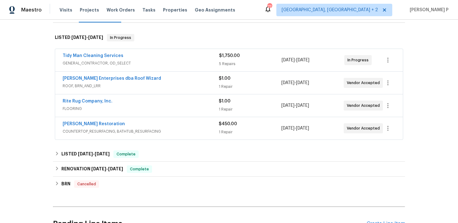
scroll to position [98, 0]
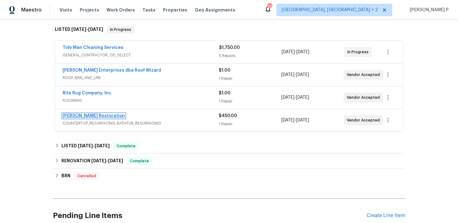
click at [88, 116] on link "Griffin Restoration" at bounding box center [94, 116] width 62 height 4
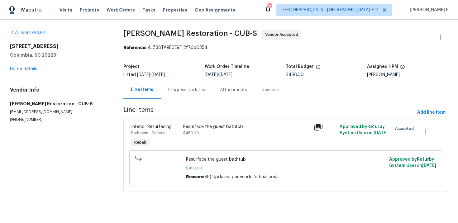
click at [187, 87] on div "Progress Updates" at bounding box center [186, 90] width 37 height 6
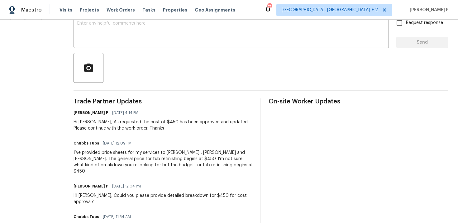
scroll to position [115, 0]
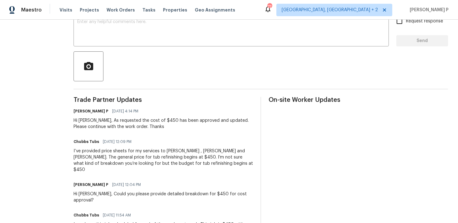
click at [42, 136] on section "All work orders 105 Beaver Dam Rd Columbia, SC 29223 Home details Vendor Info G…" at bounding box center [34, 124] width 49 height 419
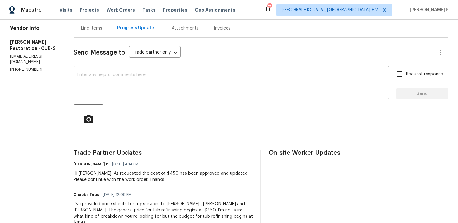
click at [111, 93] on textarea at bounding box center [231, 84] width 308 height 22
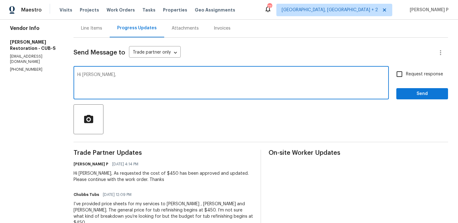
paste textarea "Could you please provide us with an update on the status of the work order?"
type textarea "Hi Chubbs, Could you please provide us with an update on the status of the work…"
click at [420, 79] on label "Request response" at bounding box center [418, 74] width 50 height 13
click at [406, 79] on input "Request response" at bounding box center [399, 74] width 13 height 13
checkbox input "true"
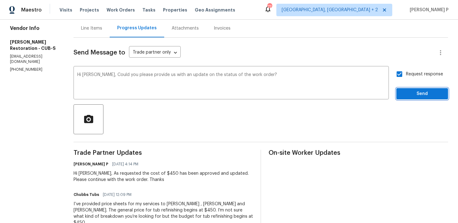
click at [412, 95] on span "Send" at bounding box center [422, 94] width 42 height 8
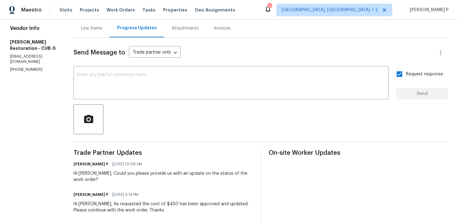
scroll to position [0, 0]
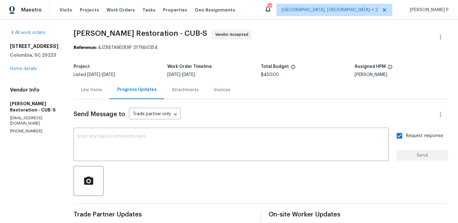
click at [15, 72] on div "105 Beaver Dam Rd Columbia, SC 29223 Home details" at bounding box center [34, 57] width 49 height 29
click at [18, 71] on link "Home details" at bounding box center [23, 69] width 27 height 4
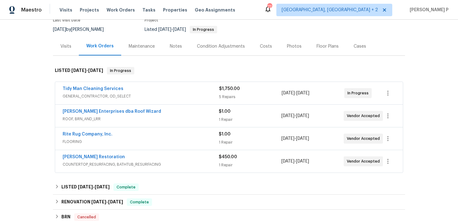
scroll to position [60, 0]
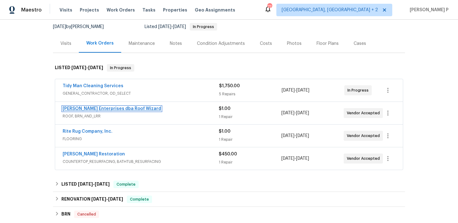
click at [92, 110] on link "Nordman Enterprises dba Roof Wizard" at bounding box center [112, 109] width 98 height 4
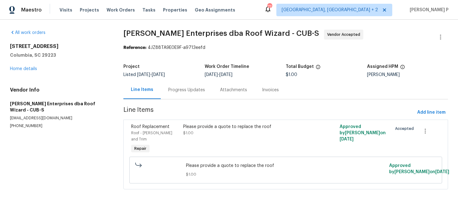
click at [170, 87] on div "Progress Updates" at bounding box center [186, 90] width 37 height 6
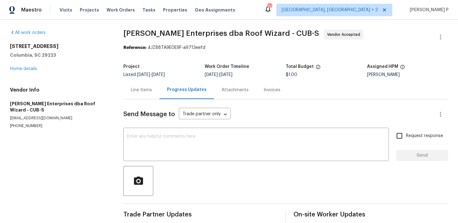
click at [147, 90] on div "Line Items" at bounding box center [141, 90] width 21 height 6
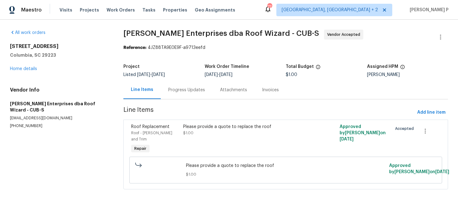
click at [247, 141] on div "Please provide a quote to replace the roof $1.00" at bounding box center [246, 139] width 130 height 35
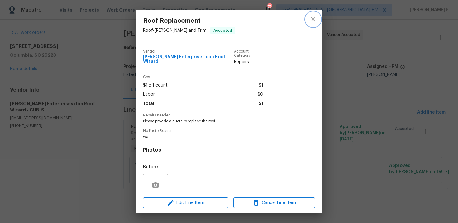
click at [315, 23] on icon "close" at bounding box center [312, 19] width 7 height 7
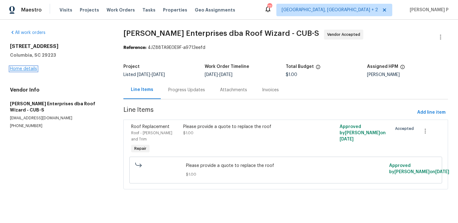
click at [30, 69] on link "Home details" at bounding box center [23, 69] width 27 height 4
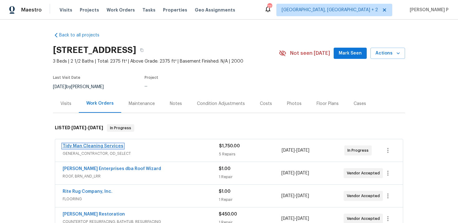
click at [94, 146] on link "Tidy Man Cleaning Services" at bounding box center [93, 146] width 61 height 4
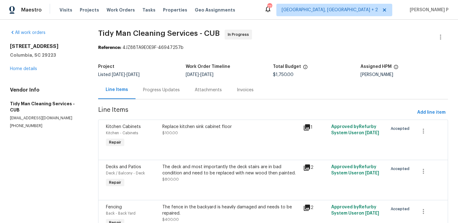
click at [172, 94] on div "Progress Updates" at bounding box center [162, 90] width 52 height 18
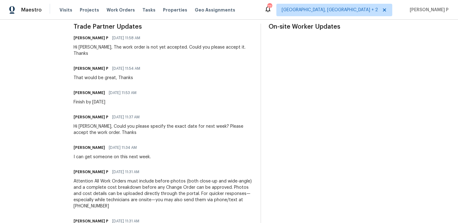
scroll to position [189, 0]
drag, startPoint x: 146, startPoint y: 118, endPoint x: 171, endPoint y: 118, distance: 24.9
click at [171, 123] on div "Hi Carl, Could you please specify the exact date for next week? Please accept t…" at bounding box center [164, 129] width 180 height 12
drag, startPoint x: 72, startPoint y: 95, endPoint x: 107, endPoint y: 95, distance: 35.2
click at [107, 98] on div "Finish by Thursday" at bounding box center [107, 101] width 67 height 6
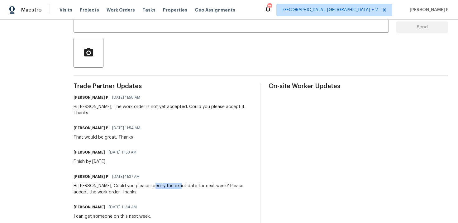
scroll to position [0, 0]
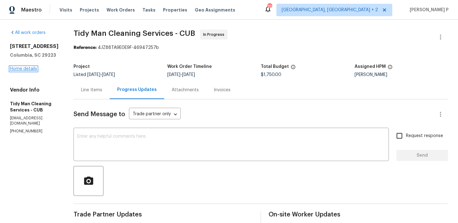
click at [27, 71] on link "Home details" at bounding box center [23, 69] width 27 height 4
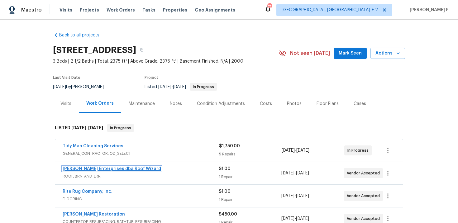
click at [93, 169] on link "Nordman Enterprises dba Roof Wizard" at bounding box center [112, 169] width 98 height 4
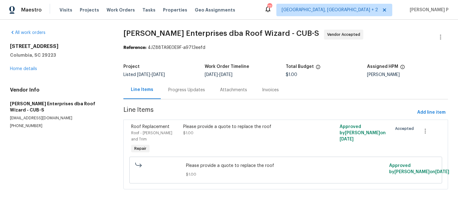
click at [68, 163] on section "All work orders 105 Beaver Dam Rd Columbia, SC 29223 Home details Vendor Info N…" at bounding box center [59, 113] width 98 height 167
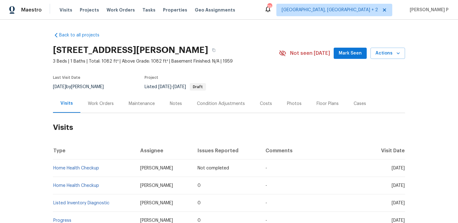
click at [111, 103] on div "Work Orders" at bounding box center [101, 104] width 26 height 6
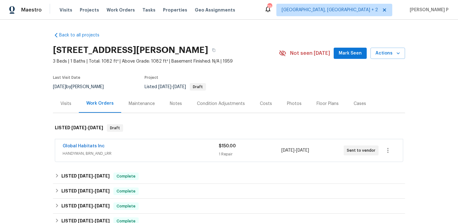
click at [148, 158] on div "Global Habitats Inc HANDYMAN, BRN_AND_LRR $150.00 1 Repair [DATE] - [DATE] Sent…" at bounding box center [229, 150] width 348 height 22
click at [126, 148] on div "Global Habitats Inc" at bounding box center [141, 146] width 156 height 7
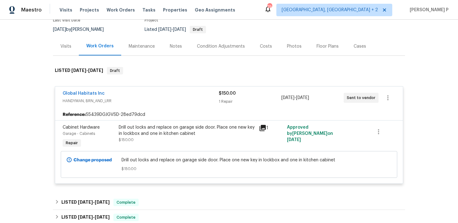
scroll to position [47, 0]
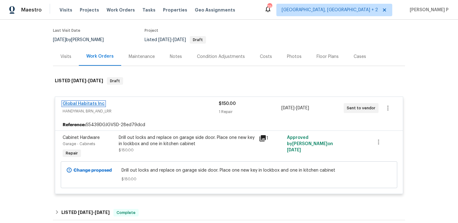
click at [93, 102] on link "Global Habitats Inc" at bounding box center [84, 104] width 42 height 4
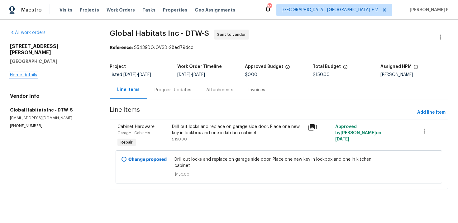
click at [29, 73] on link "Home details" at bounding box center [23, 75] width 27 height 4
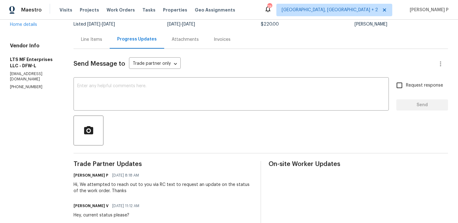
scroll to position [50, 0]
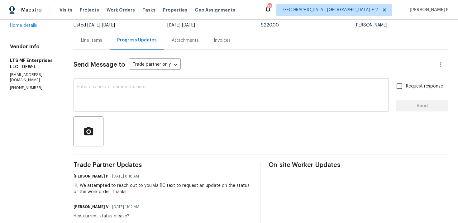
click at [97, 98] on textarea at bounding box center [231, 96] width 308 height 22
drag, startPoint x: 38, startPoint y: 76, endPoint x: 0, endPoint y: 76, distance: 38.0
click at [0, 76] on div "All work orders [STREET_ADDRESS][PERSON_NAME] Home details Vendor Info LTS MF E…" at bounding box center [229, 198] width 458 height 457
copy p "[PHONE_NUMBER]"
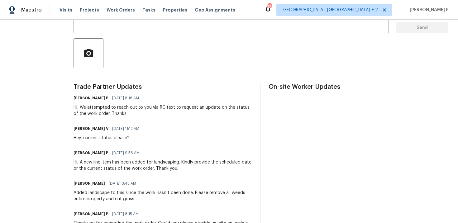
scroll to position [0, 0]
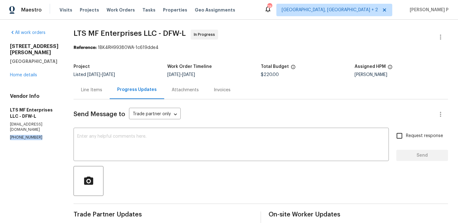
click at [91, 89] on div "Line Items" at bounding box center [91, 90] width 21 height 6
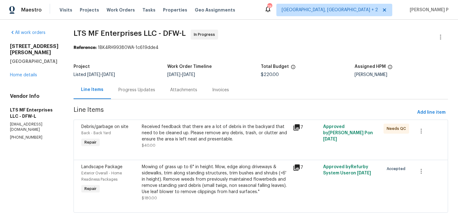
scroll to position [7, 0]
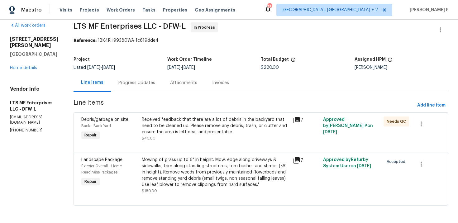
click at [132, 83] on div "Progress Updates" at bounding box center [136, 83] width 37 height 6
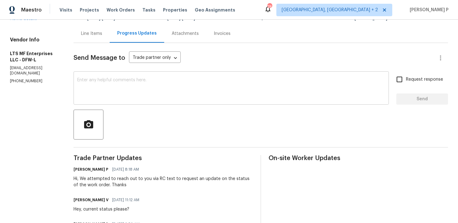
scroll to position [57, 0]
click at [77, 95] on textarea at bounding box center [231, 88] width 308 height 22
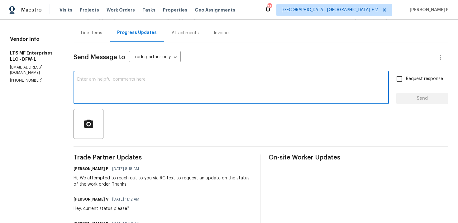
click at [105, 87] on textarea at bounding box center [231, 88] width 308 height 22
paste textarea "We tried reaching out to you via RC call and left a voicemail requestin"
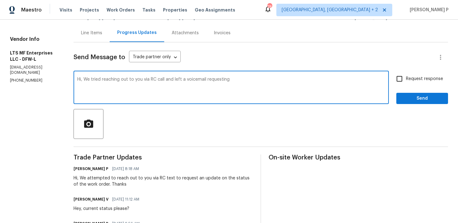
paste textarea "an update on the status of the work order."
type textarea "Hi, We tried reaching out to you via RC call and left a voicemail requesting an…"
click at [399, 80] on input "Request response" at bounding box center [399, 78] width 13 height 13
checkbox input "true"
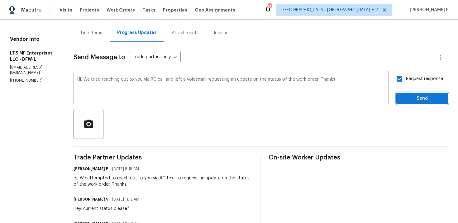
click at [408, 96] on span "Send" at bounding box center [422, 99] width 42 height 8
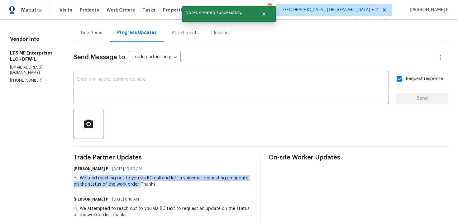
drag, startPoint x: 78, startPoint y: 177, endPoint x: 129, endPoint y: 183, distance: 51.8
click at [129, 183] on div "Hi, We tried reaching out to you via RC call and left a voicemail requesting an…" at bounding box center [164, 181] width 180 height 12
copy div "We tried reaching out to you via RC call and left a voicemail requesting an upd…"
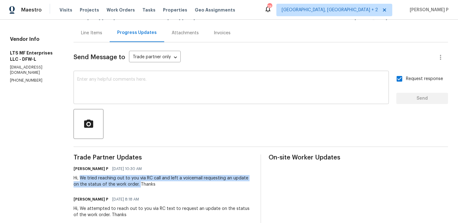
scroll to position [41, 0]
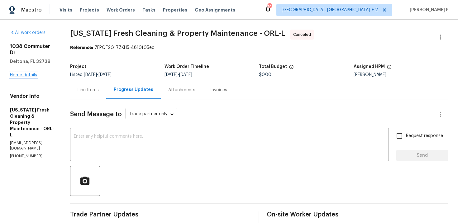
click at [25, 73] on link "Home details" at bounding box center [23, 75] width 27 height 4
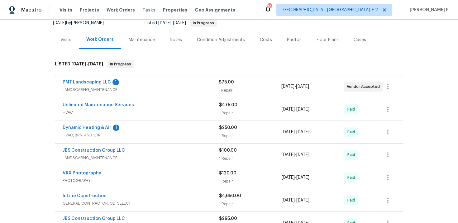
scroll to position [47, 0]
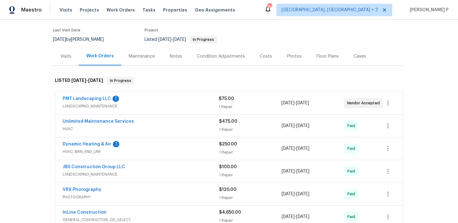
click at [86, 101] on span "PMT Landscaping LLC" at bounding box center [87, 99] width 48 height 6
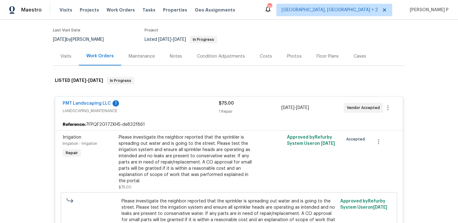
click at [91, 106] on span "PMT Landscaping LLC" at bounding box center [87, 103] width 48 height 6
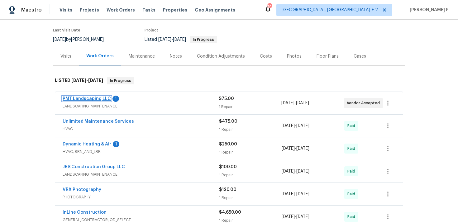
click at [99, 99] on link "PMT Landscaping LLC" at bounding box center [87, 99] width 48 height 4
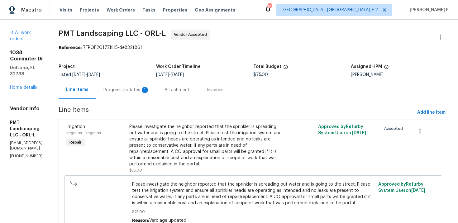
click at [132, 90] on div "Progress Updates 1" at bounding box center [126, 90] width 46 height 6
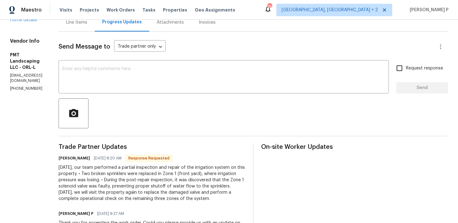
scroll to position [31, 0]
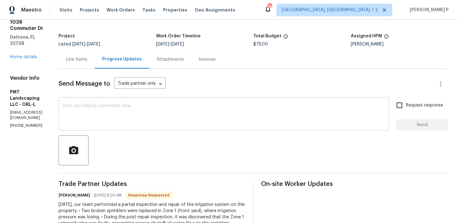
click at [145, 117] on textarea at bounding box center [223, 115] width 323 height 22
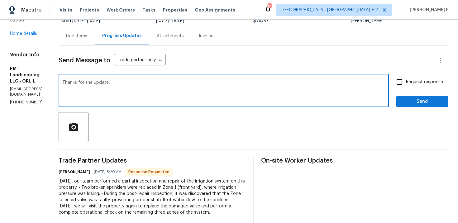
scroll to position [52, 0]
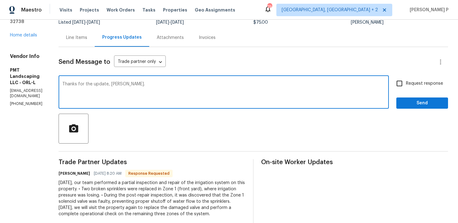
type textarea "Thanks for the update, [PERSON_NAME]."
click at [410, 101] on span "Send" at bounding box center [422, 103] width 42 height 8
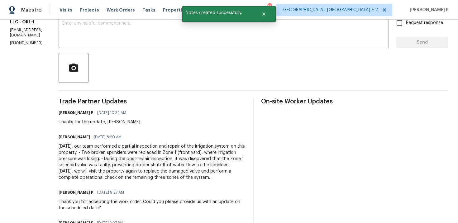
scroll to position [115, 0]
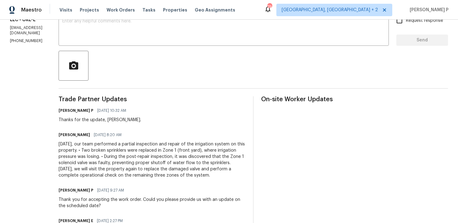
drag, startPoint x: 77, startPoint y: 144, endPoint x: 258, endPoint y: 173, distance: 183.4
click at [258, 173] on div "Trade Partner Updates [PERSON_NAME] P [DATE] 10:32 AM Thanks for the update, [P…" at bounding box center [254, 202] width 390 height 213
copy div "[DATE], our team performed a partial inspection and repair of the irrigation sy…"
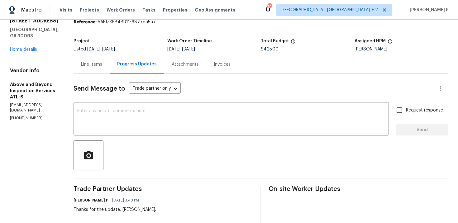
scroll to position [21, 0]
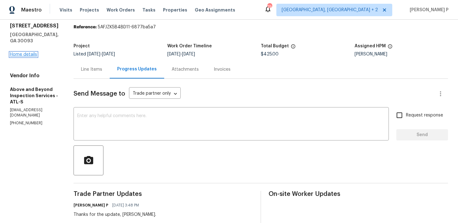
click at [22, 52] on link "Home details" at bounding box center [23, 54] width 27 height 4
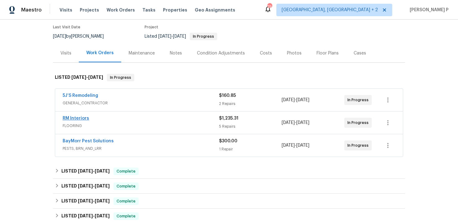
scroll to position [35, 0]
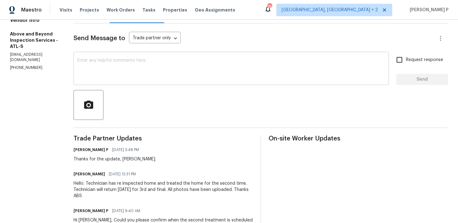
scroll to position [3, 0]
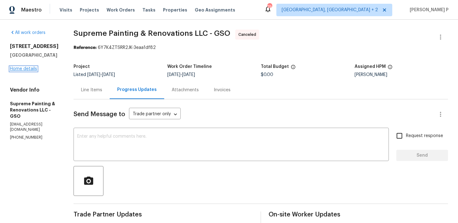
click at [25, 68] on link "Home details" at bounding box center [23, 69] width 27 height 4
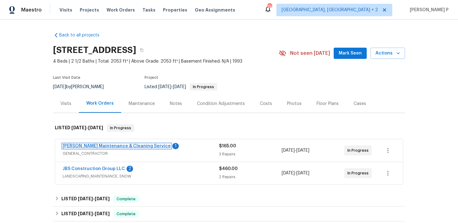
click at [97, 147] on link "[PERSON_NAME] Maintenance & Cleaning Service" at bounding box center [117, 146] width 108 height 4
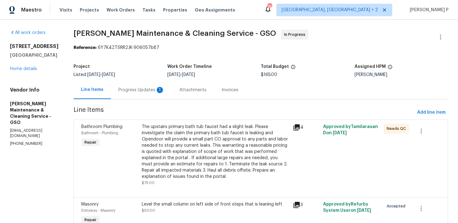
click at [155, 89] on div "Progress Updates 1" at bounding box center [141, 90] width 46 height 6
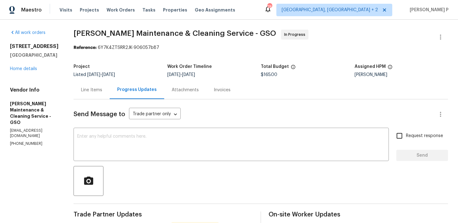
click at [97, 87] on div "Line Items" at bounding box center [91, 90] width 21 height 6
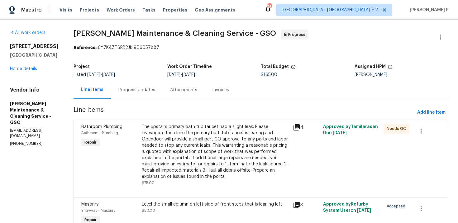
click at [201, 158] on div "The upstairs primary bath tub faucet had a slight leak. Please investigate the …" at bounding box center [215, 152] width 147 height 56
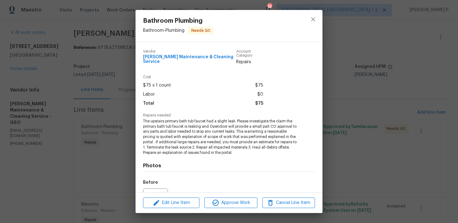
scroll to position [64, 0]
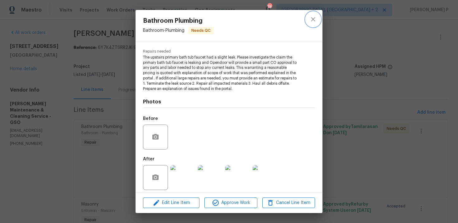
click at [316, 18] on icon "close" at bounding box center [312, 19] width 7 height 7
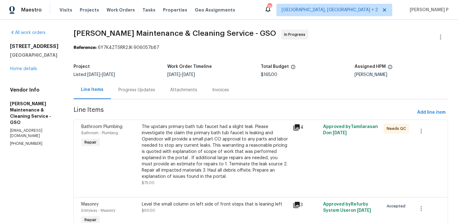
click at [149, 98] on div "Progress Updates" at bounding box center [137, 90] width 52 height 18
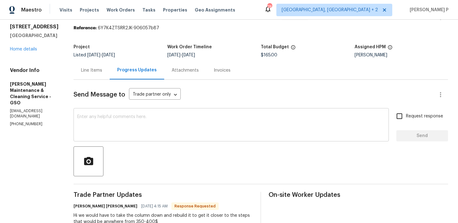
scroll to position [4, 0]
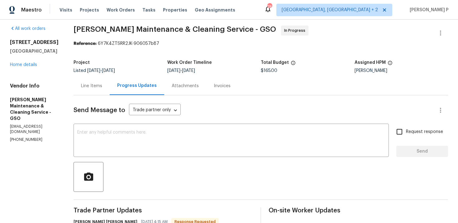
click at [102, 87] on div "Line Items" at bounding box center [91, 86] width 21 height 6
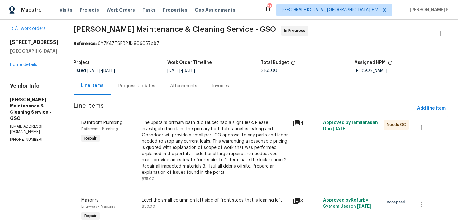
scroll to position [55, 0]
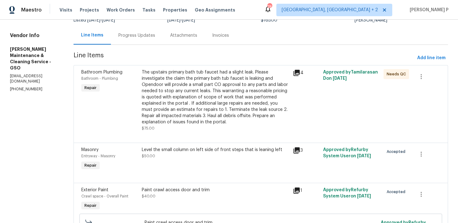
click at [184, 150] on div "Level the small column on left side of front steps that is leaning left" at bounding box center [215, 150] width 147 height 6
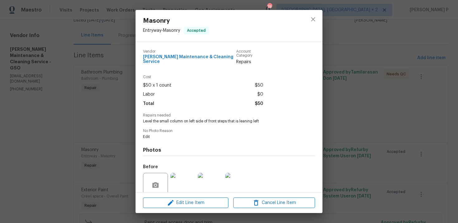
scroll to position [48, 0]
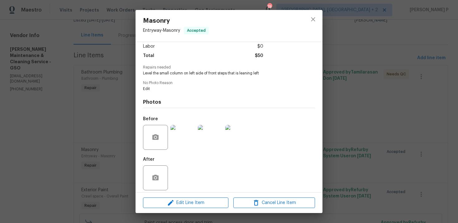
click at [186, 129] on img at bounding box center [182, 137] width 25 height 25
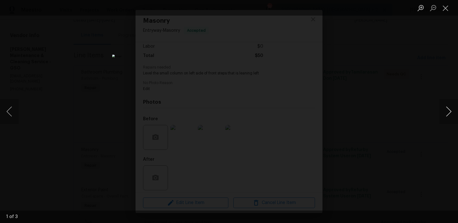
click at [450, 109] on button "Next image" at bounding box center [448, 111] width 19 height 25
click at [444, 12] on button "Close lightbox" at bounding box center [445, 7] width 12 height 11
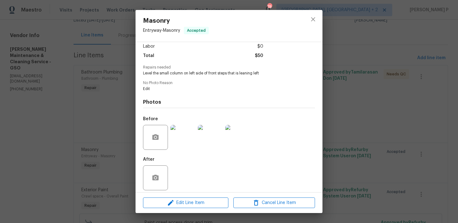
click at [320, 17] on div at bounding box center [313, 26] width 19 height 32
click at [312, 22] on icon "close" at bounding box center [312, 19] width 7 height 7
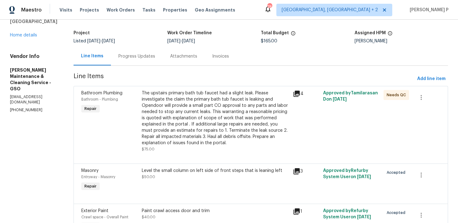
click at [152, 51] on div "Progress Updates" at bounding box center [137, 56] width 52 height 18
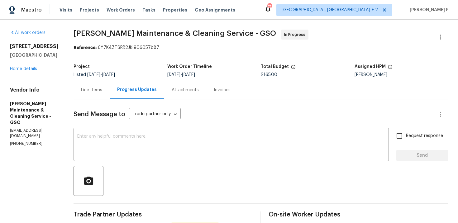
click at [100, 90] on div "Line Items" at bounding box center [91, 90] width 21 height 6
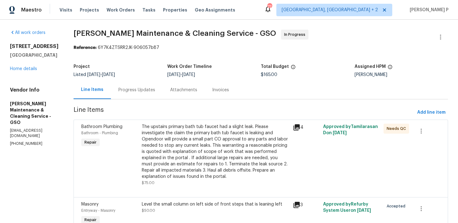
scroll to position [3, 0]
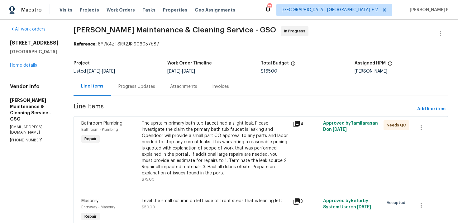
click at [145, 92] on div "Progress Updates" at bounding box center [137, 86] width 52 height 18
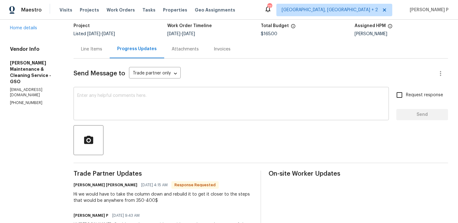
scroll to position [67, 0]
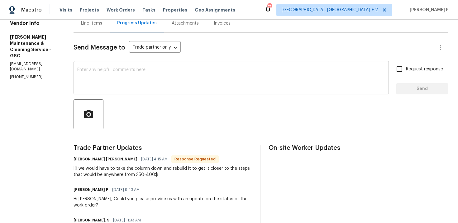
click at [147, 79] on textarea at bounding box center [231, 79] width 308 height 22
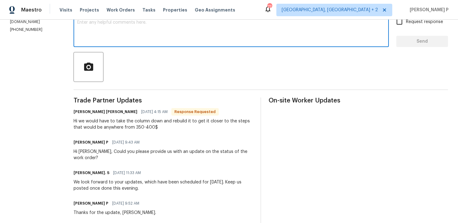
scroll to position [88, 0]
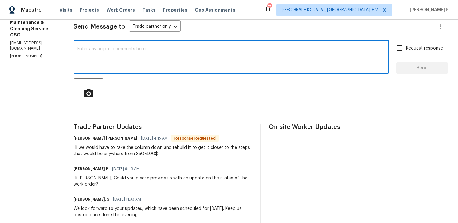
click at [150, 58] on textarea at bounding box center [231, 58] width 308 height 22
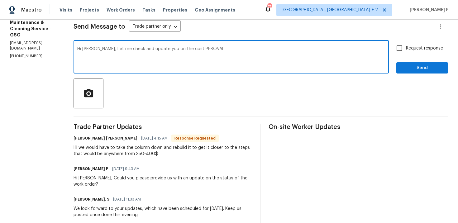
drag, startPoint x: 218, startPoint y: 49, endPoint x: 195, endPoint y: 47, distance: 23.1
click at [195, 47] on textarea "Hi [PERSON_NAME], Let me check and update you on the cost PPROVAL" at bounding box center [231, 58] width 308 height 22
type textarea "Hi [PERSON_NAME], Let me check and update you on the cost approval. Thanks"
click at [434, 67] on span "Send" at bounding box center [422, 68] width 42 height 8
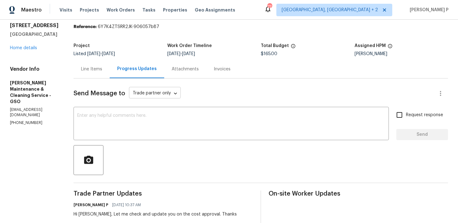
scroll to position [0, 0]
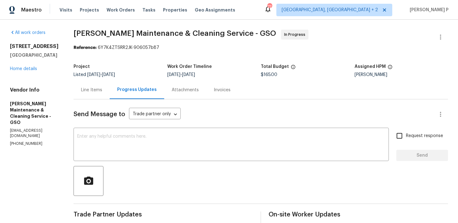
drag, startPoint x: 82, startPoint y: 33, endPoint x: 248, endPoint y: 28, distance: 166.5
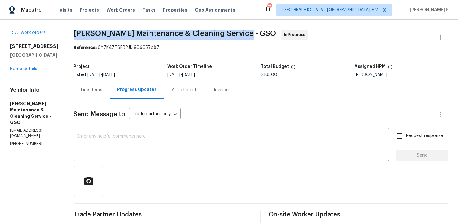
drag, startPoint x: 79, startPoint y: 31, endPoint x: 247, endPoint y: 32, distance: 167.7
copy span "[PERSON_NAME] Maintenance & Cleaning Service - GSO"
click at [99, 94] on div "Line Items" at bounding box center [92, 90] width 36 height 18
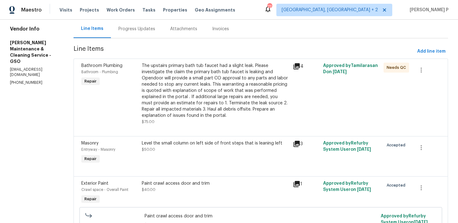
scroll to position [60, 0]
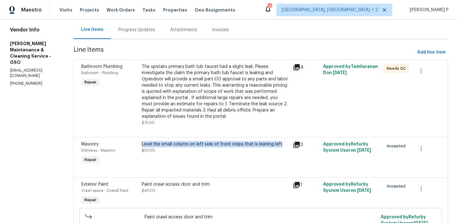
copy div "Level the small column on left side of front steps that is leaning left"
drag, startPoint x: 148, startPoint y: 145, endPoint x: 284, endPoint y: 144, distance: 135.9
click at [284, 144] on div "Level the small column on left side of front steps that is leaning left" at bounding box center [215, 144] width 147 height 6
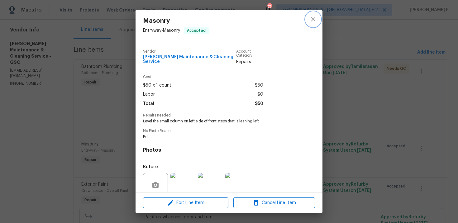
click at [308, 20] on button "close" at bounding box center [313, 19] width 15 height 15
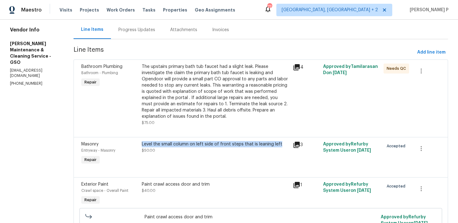
click at [145, 30] on div "Progress Updates" at bounding box center [136, 30] width 37 height 6
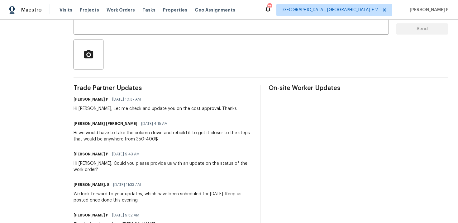
scroll to position [132, 0]
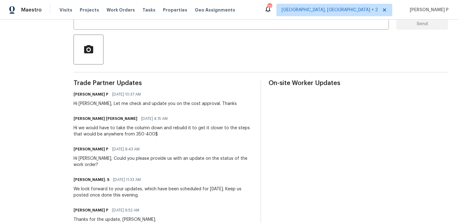
click at [86, 127] on div "Hi we would have to take the column down and rebuild it to get it closer to the…" at bounding box center [164, 131] width 180 height 12
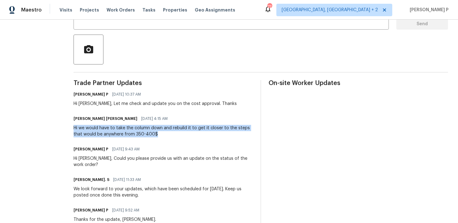
drag, startPoint x: 80, startPoint y: 128, endPoint x: 172, endPoint y: 132, distance: 92.0
click at [172, 132] on div "Hi we would have to take the column down and rebuild it to get it closer to the…" at bounding box center [164, 131] width 180 height 12
copy div "Hi we would have to take the column down and rebuild it to get it closer to the…"
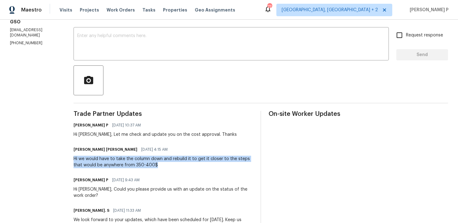
scroll to position [104, 0]
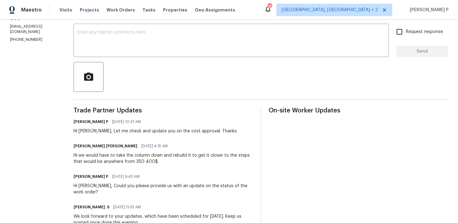
click at [87, 156] on div "Hi we would have to take the column down and rebuild it to get it closer to the…" at bounding box center [164, 158] width 180 height 12
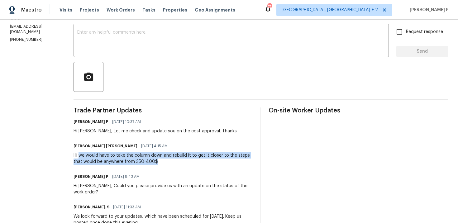
drag, startPoint x: 87, startPoint y: 156, endPoint x: 166, endPoint y: 160, distance: 78.7
click at [166, 160] on div "Hi we would have to take the column down and rebuild it to get it closer to the…" at bounding box center [164, 158] width 180 height 12
copy div "we would have to take the column down and rebuild it to get it closer to the st…"
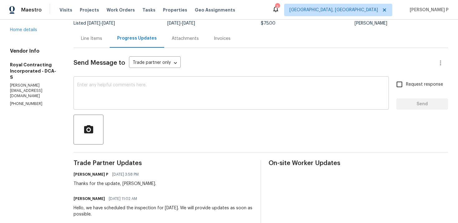
scroll to position [12, 0]
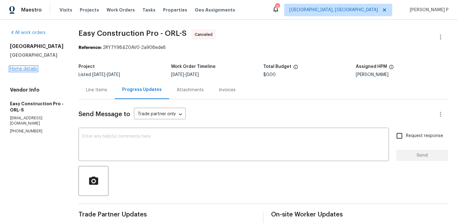
click at [32, 70] on link "Home details" at bounding box center [23, 69] width 27 height 4
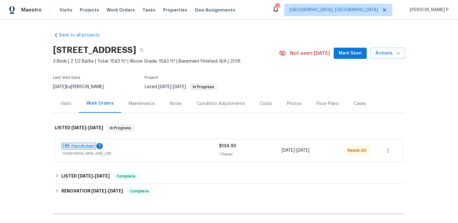
click at [86, 144] on link "HM-Handyman" at bounding box center [79, 146] width 32 height 4
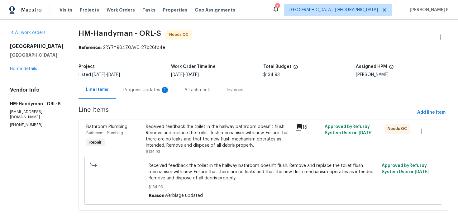
click at [155, 90] on div "Progress Updates 1" at bounding box center [146, 90] width 46 height 6
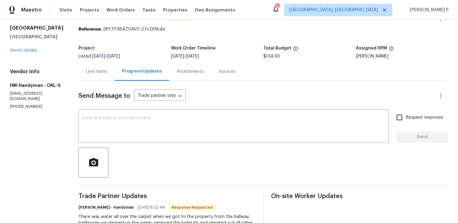
scroll to position [18, 0]
click at [91, 73] on div "Line Items" at bounding box center [96, 72] width 21 height 6
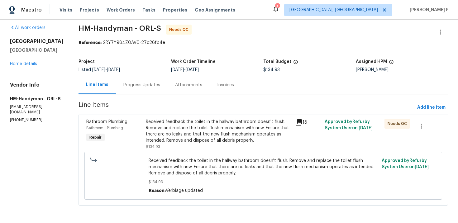
scroll to position [5, 0]
click at [164, 136] on div "Received feedback the toilet in the hallway bathroom doesn't flush. Remove and …" at bounding box center [218, 131] width 145 height 25
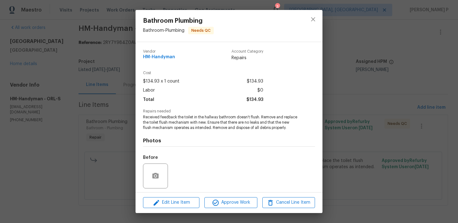
scroll to position [43, 0]
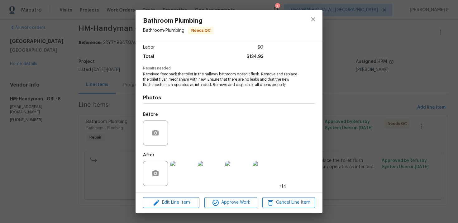
click at [190, 175] on img at bounding box center [182, 173] width 25 height 25
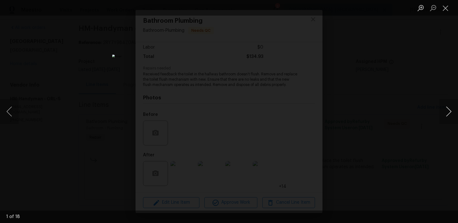
click at [448, 108] on button "Next image" at bounding box center [448, 111] width 19 height 25
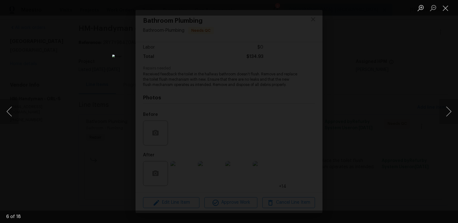
click at [449, 14] on li "Lightbox" at bounding box center [445, 8] width 12 height 16
click at [442, 2] on li "Lightbox" at bounding box center [445, 8] width 12 height 16
click at [445, 7] on button "Close lightbox" at bounding box center [445, 7] width 12 height 11
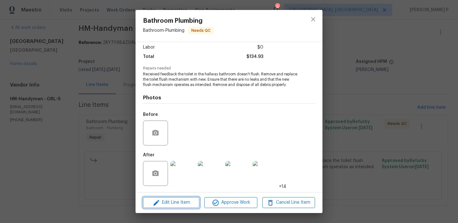
click at [178, 198] on button "Edit Line Item" at bounding box center [171, 202] width 56 height 11
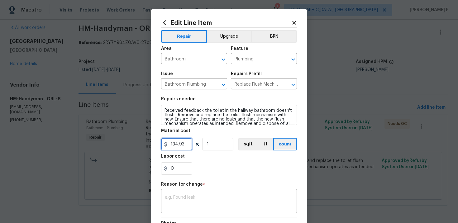
click at [173, 146] on input "134.93" at bounding box center [176, 144] width 31 height 12
type input "300"
click at [189, 196] on textarea at bounding box center [229, 201] width 128 height 13
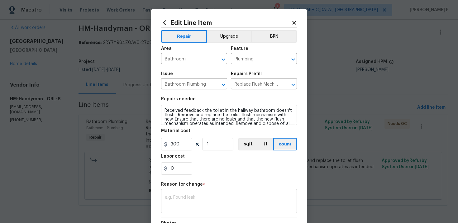
paste textarea "(RP) Updated per vendor’s final cost"
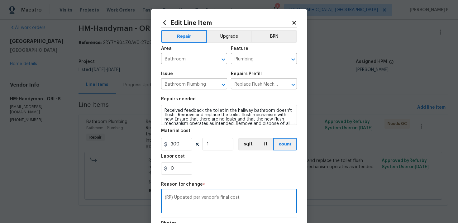
scroll to position [90, 0]
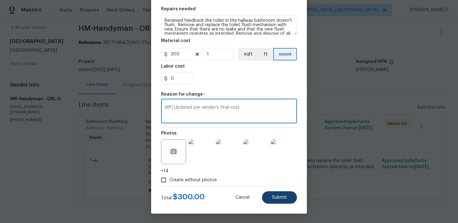
type textarea "(RP) Updated per vendor’s final cost"
click at [277, 196] on span "Submit" at bounding box center [279, 197] width 15 height 5
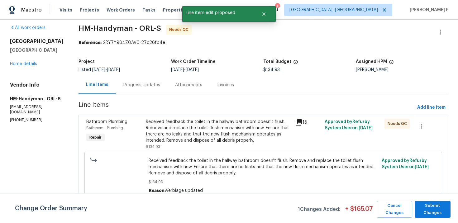
scroll to position [0, 0]
click at [431, 210] on span "Submit Changes" at bounding box center [433, 209] width 30 height 14
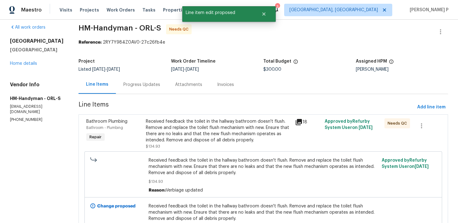
scroll to position [51, 0]
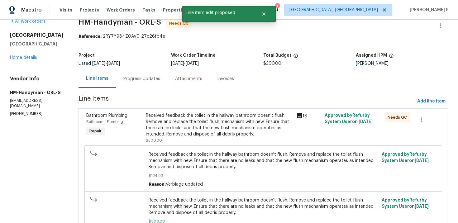
click at [148, 87] on div "Progress Updates" at bounding box center [142, 78] width 52 height 18
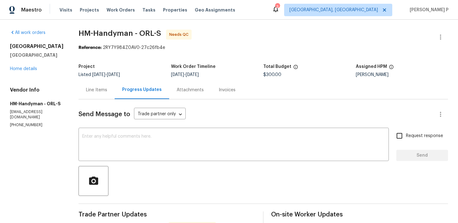
click at [96, 90] on div "Line Items" at bounding box center [96, 90] width 21 height 6
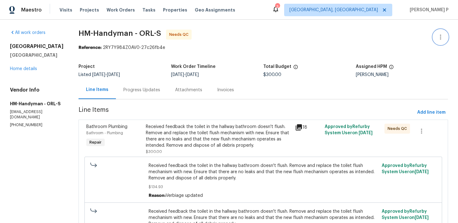
click at [438, 36] on icon "button" at bounding box center [440, 36] width 7 height 7
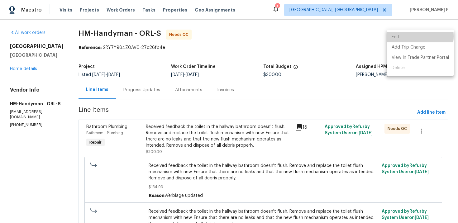
click at [404, 36] on li "Edit" at bounding box center [420, 37] width 67 height 10
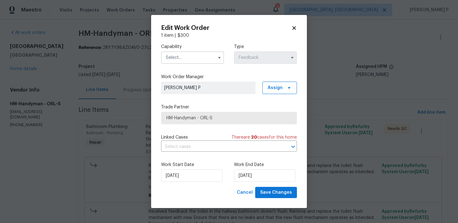
click at [199, 56] on input "text" at bounding box center [192, 57] width 63 height 12
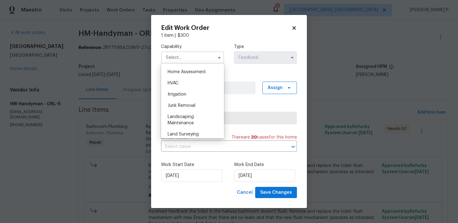
scroll to position [330, 0]
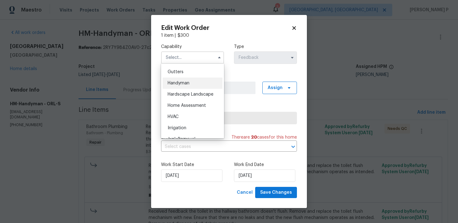
click at [187, 83] on span "Handyman" at bounding box center [179, 83] width 22 height 4
type input "Handyman"
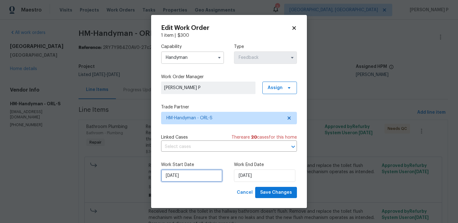
click at [205, 175] on input "9/18/2025" at bounding box center [191, 176] width 61 height 12
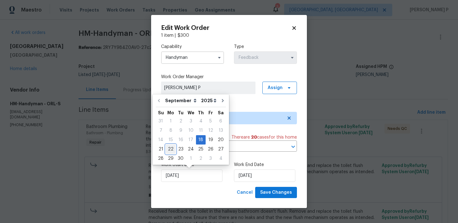
click at [167, 148] on div "22" at bounding box center [171, 149] width 10 height 9
type input "9/22/2025"
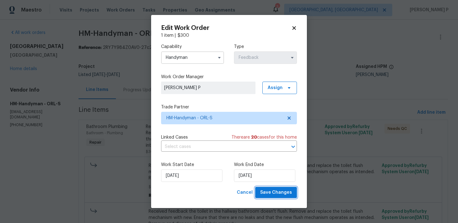
click at [286, 195] on span "Save Changes" at bounding box center [276, 193] width 32 height 8
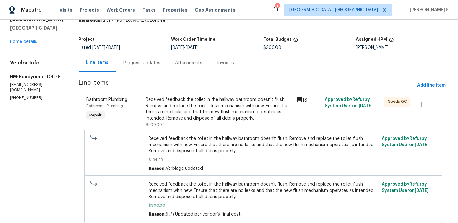
click at [148, 57] on div "Progress Updates" at bounding box center [142, 63] width 52 height 18
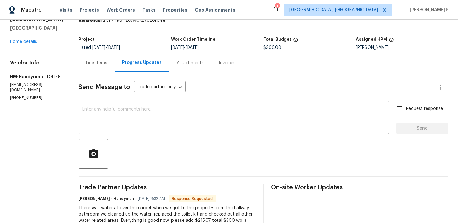
scroll to position [68, 0]
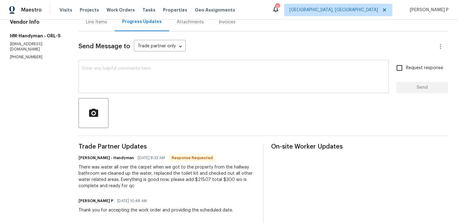
click at [160, 83] on textarea at bounding box center [233, 77] width 303 height 22
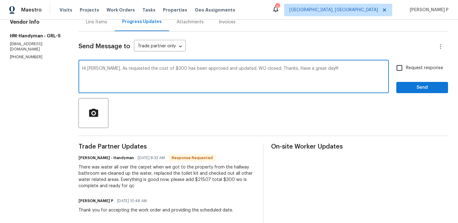
type textarea "Hi Heather, As requested the cost of $300 has been approved and updated. WO clo…"
click at [411, 87] on span "Send" at bounding box center [422, 88] width 42 height 8
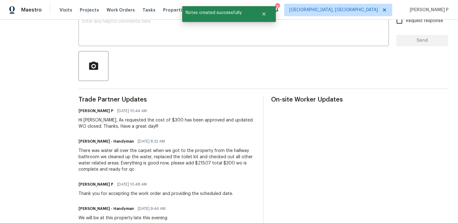
scroll to position [141, 0]
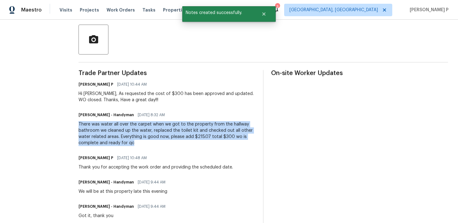
drag, startPoint x: 80, startPoint y: 124, endPoint x: 135, endPoint y: 142, distance: 57.5
click at [135, 142] on div "There was water all over the carpet when we got to the property from the hallwa…" at bounding box center [167, 133] width 177 height 25
copy div "There was water all over the carpet when we got to the property from the hallwa…"
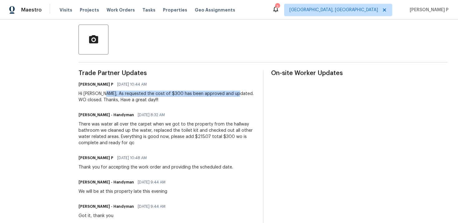
drag, startPoint x: 104, startPoint y: 94, endPoint x: 234, endPoint y: 93, distance: 130.3
click at [234, 93] on div "Hi Heather, As requested the cost of $300 has been approved and updated. WO clo…" at bounding box center [167, 97] width 177 height 12
copy div "As requested the cost of $300 has been approved and updated."
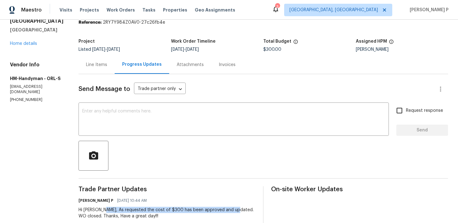
scroll to position [0, 0]
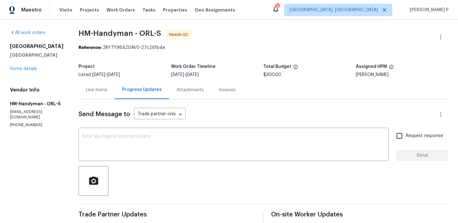
click at [111, 89] on div "Line Items" at bounding box center [97, 90] width 36 height 18
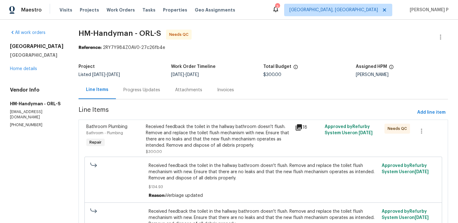
click at [208, 136] on div "Received feedback the toilet in the hallway bathroom doesn't flush. Remove and …" at bounding box center [218, 136] width 145 height 25
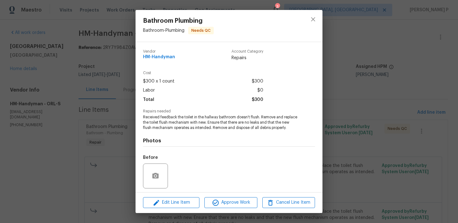
scroll to position [43, 0]
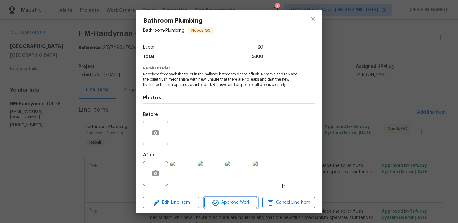
click at [230, 199] on span "Approve Work" at bounding box center [230, 203] width 49 height 8
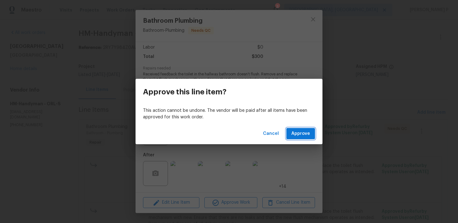
click at [300, 136] on span "Approve" at bounding box center [300, 134] width 19 height 8
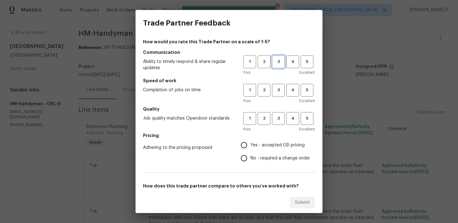
click at [275, 62] on span "3" at bounding box center [279, 61] width 12 height 7
click at [280, 94] on button "3" at bounding box center [278, 90] width 13 height 13
click at [278, 117] on span "3" at bounding box center [279, 118] width 12 height 7
click at [256, 156] on span "No - required a change order" at bounding box center [281, 158] width 60 height 7
click at [251, 156] on input "No - required a change order" at bounding box center [243, 158] width 13 height 13
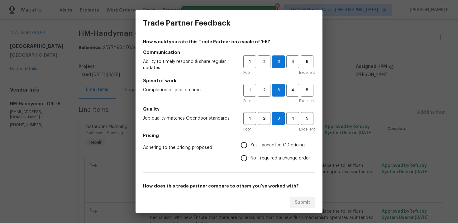
radio input "true"
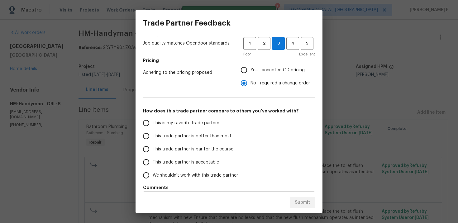
scroll to position [93, 0]
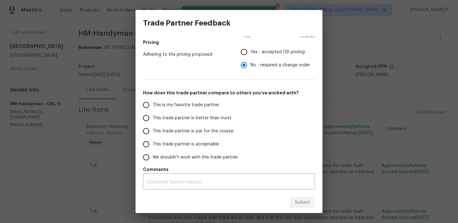
click at [180, 133] on span "This trade partner is par for the course" at bounding box center [193, 131] width 81 height 7
click at [153, 133] on input "This trade partner is par for the course" at bounding box center [146, 131] width 13 height 13
click at [307, 199] on span "Submit" at bounding box center [302, 203] width 15 height 8
radio input "true"
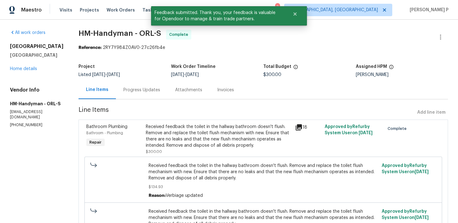
click at [138, 87] on div "Progress Updates" at bounding box center [141, 90] width 37 height 6
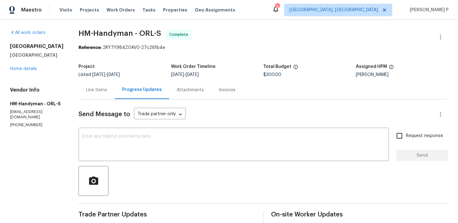
click at [99, 89] on div "Line Items" at bounding box center [96, 90] width 21 height 6
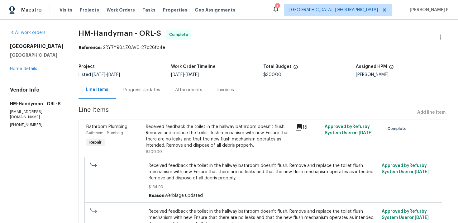
click at [138, 88] on div "Progress Updates" at bounding box center [141, 90] width 37 height 6
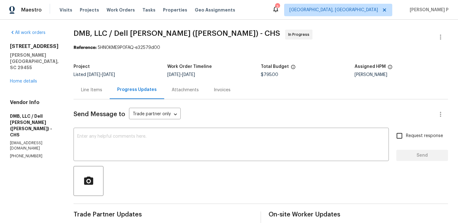
click at [95, 94] on div "Line Items" at bounding box center [92, 90] width 36 height 18
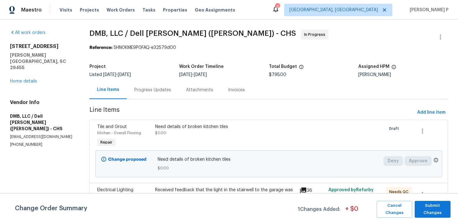
click at [149, 91] on div "Progress Updates" at bounding box center [152, 90] width 37 height 6
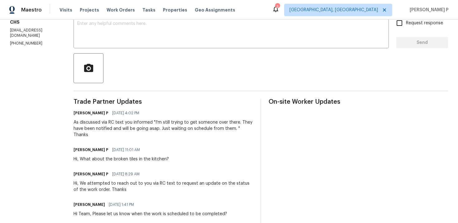
scroll to position [79, 0]
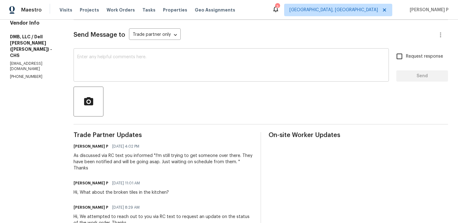
click at [147, 62] on textarea at bounding box center [231, 66] width 308 height 22
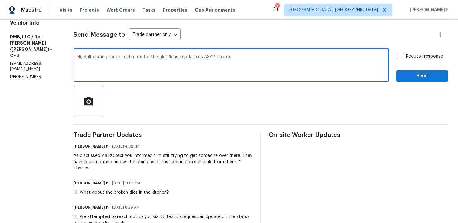
drag, startPoint x: 77, startPoint y: 57, endPoint x: 156, endPoint y: 56, distance: 79.2
click at [156, 56] on textarea "Hi, Still waiting for the estimate for the tile. Please update us ASAP. Thanks" at bounding box center [231, 66] width 308 height 22
paste textarea "We are still awaiting the estimate for the tile."
drag, startPoint x: 77, startPoint y: 57, endPoint x: 214, endPoint y: 56, distance: 137.1
click at [214, 56] on textarea "Hi, We are still awaiting the estimate for the tile. Please update us ASAP. Tha…" at bounding box center [231, 66] width 308 height 22
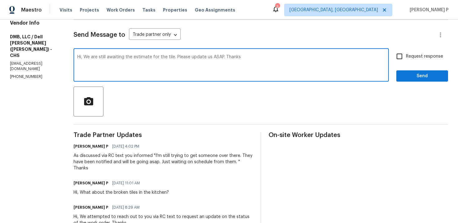
type textarea "Hi, We are still awaiting the estimate for the tile. Please update us ASAP. Tha…"
click at [422, 53] on label "Request response" at bounding box center [418, 56] width 50 height 13
click at [406, 53] on input "Request response" at bounding box center [399, 56] width 13 height 13
checkbox input "true"
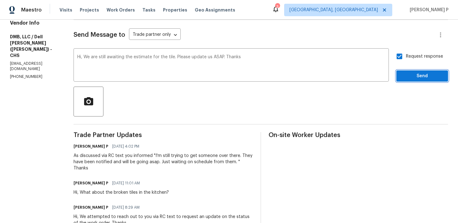
click at [414, 75] on span "Send" at bounding box center [422, 76] width 42 height 8
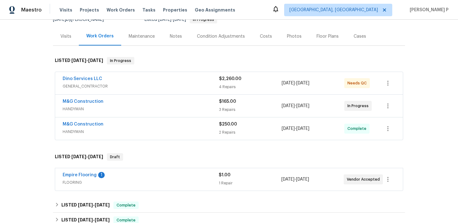
scroll to position [97, 0]
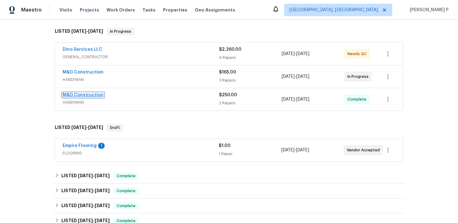
click at [82, 95] on link "M&G Construction" at bounding box center [83, 95] width 41 height 4
